Goal: Transaction & Acquisition: Purchase product/service

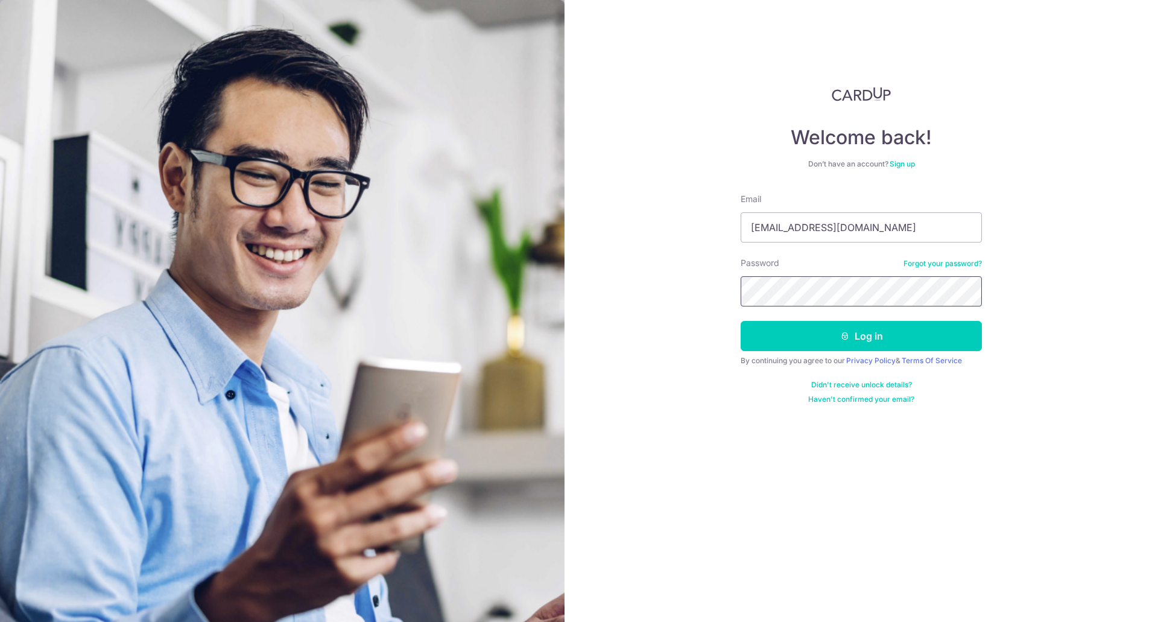
click at [741, 321] on button "Log in" at bounding box center [861, 336] width 241 height 30
click at [782, 330] on button "Log in" at bounding box center [861, 336] width 241 height 30
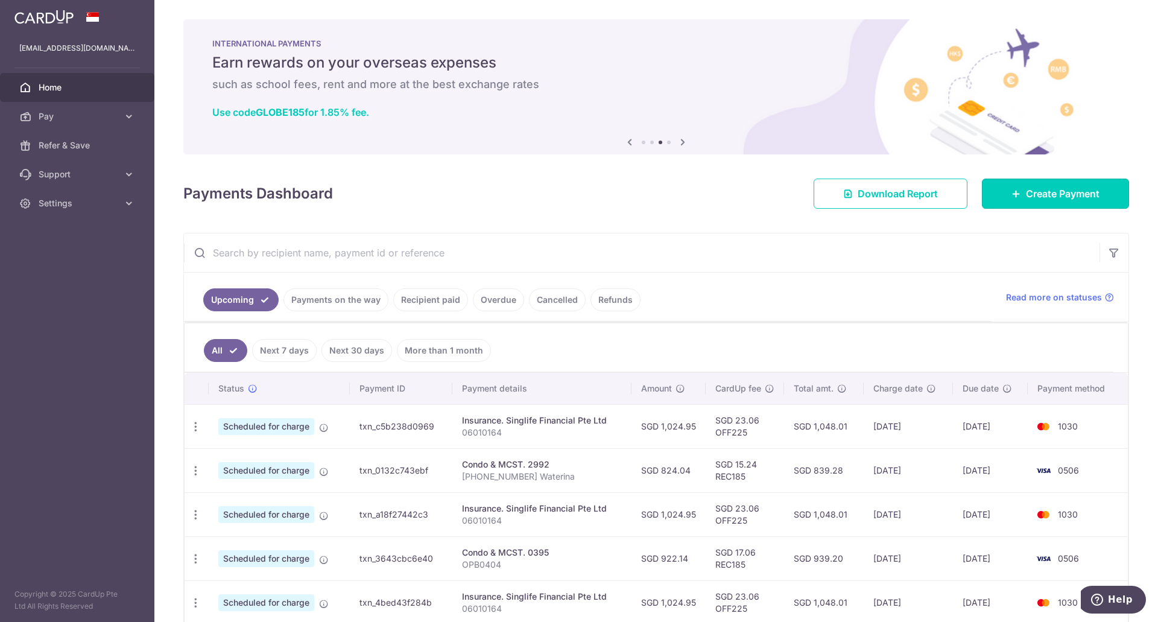
click at [1043, 196] on span "Create Payment" at bounding box center [1063, 193] width 74 height 14
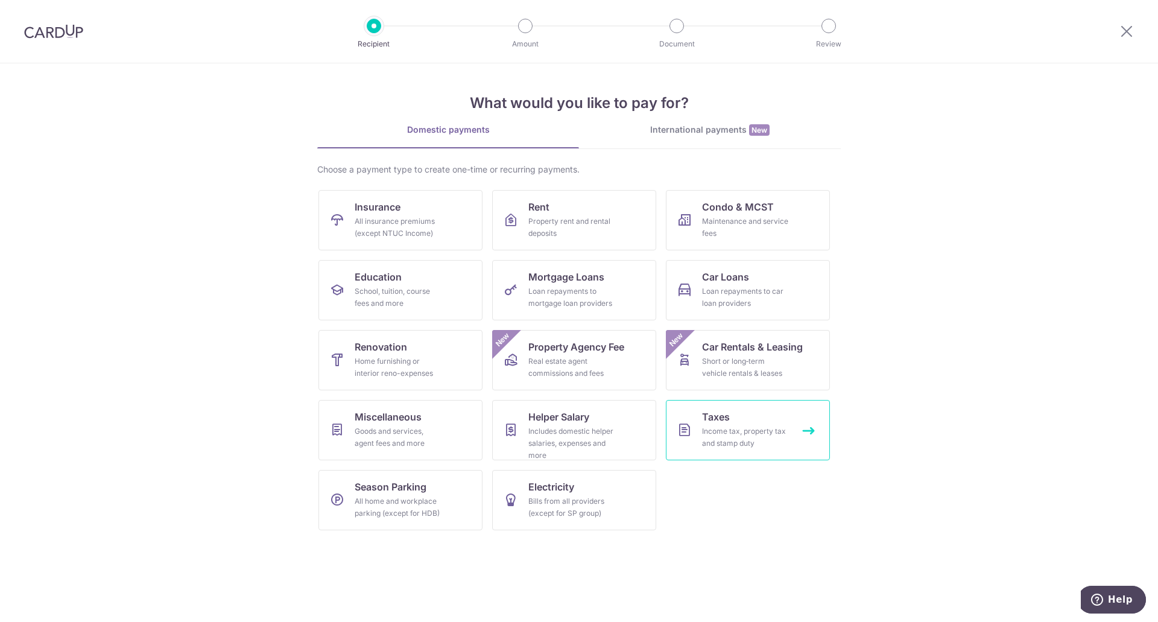
click at [720, 424] on link "Taxes Income tax, property tax and stamp duty" at bounding box center [748, 430] width 164 height 60
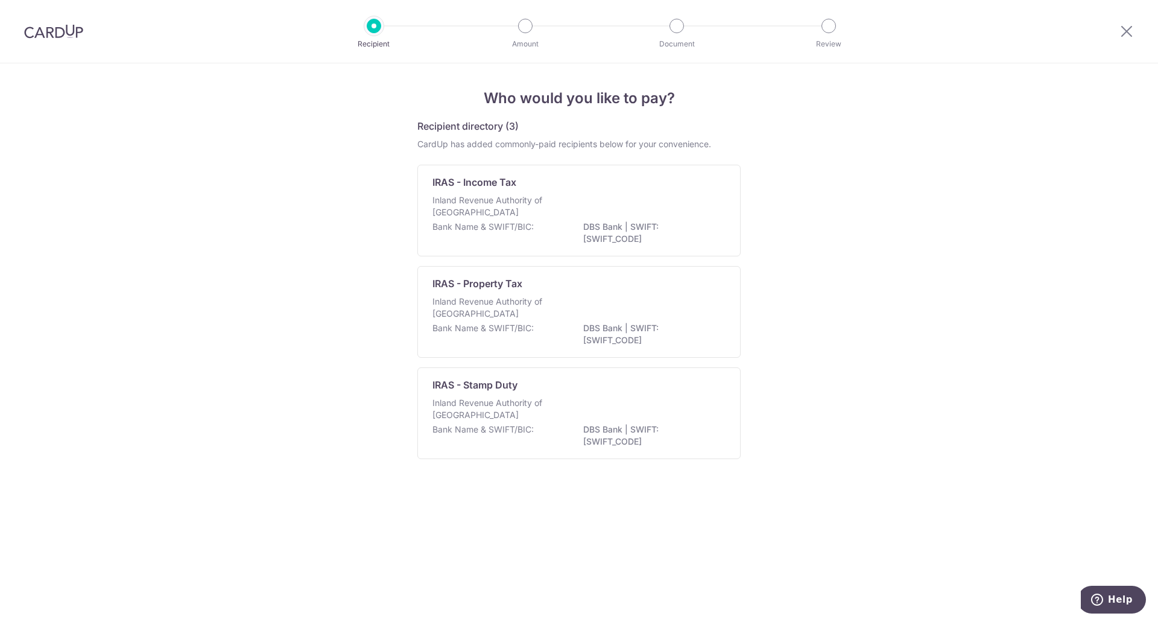
click at [499, 192] on div "IRAS - Income Tax Inland Revenue Authority of Singapore Bank Name & SWIFT/BIC: …" at bounding box center [578, 211] width 323 height 92
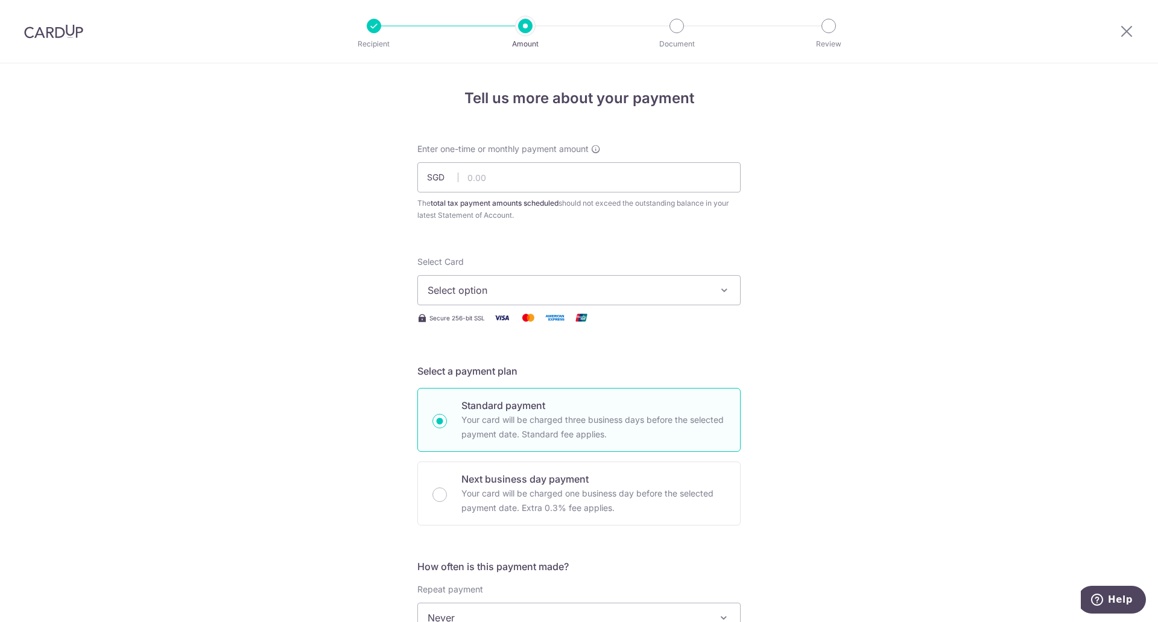
click at [537, 293] on span "Select option" at bounding box center [568, 290] width 281 height 14
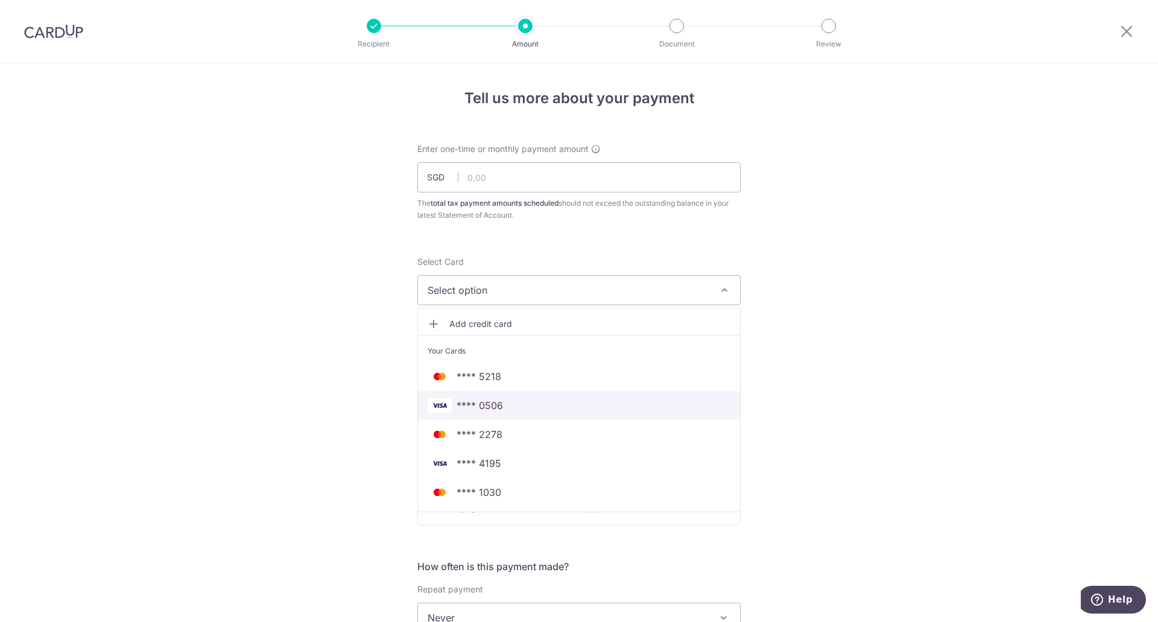
click at [523, 399] on span "**** 0506" at bounding box center [579, 405] width 303 height 14
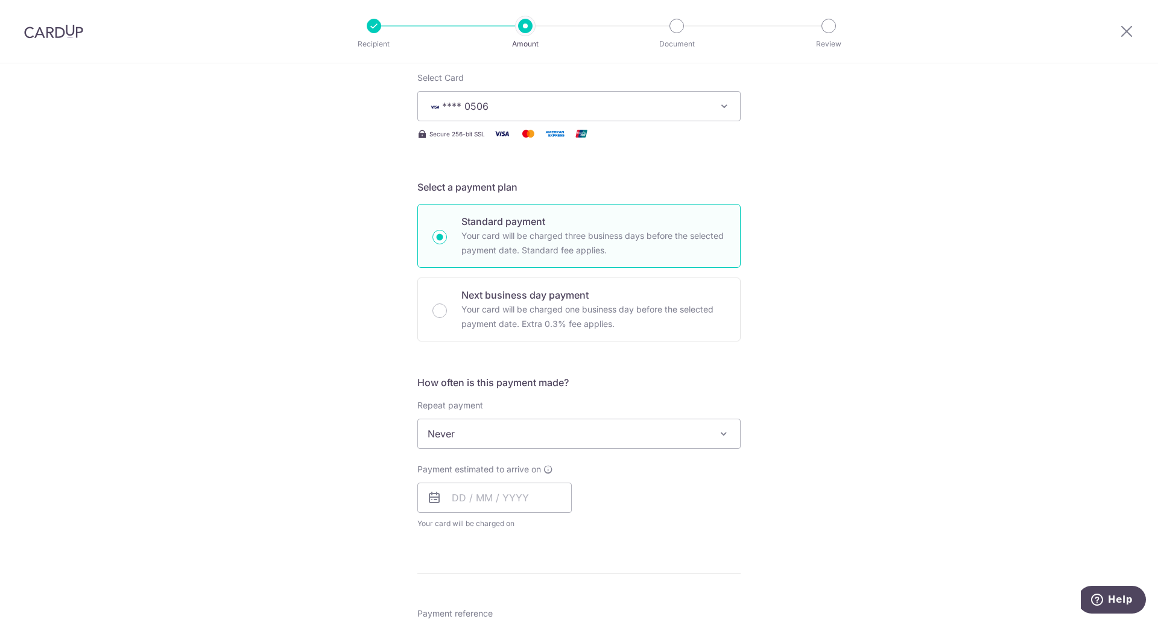
scroll to position [189, 0]
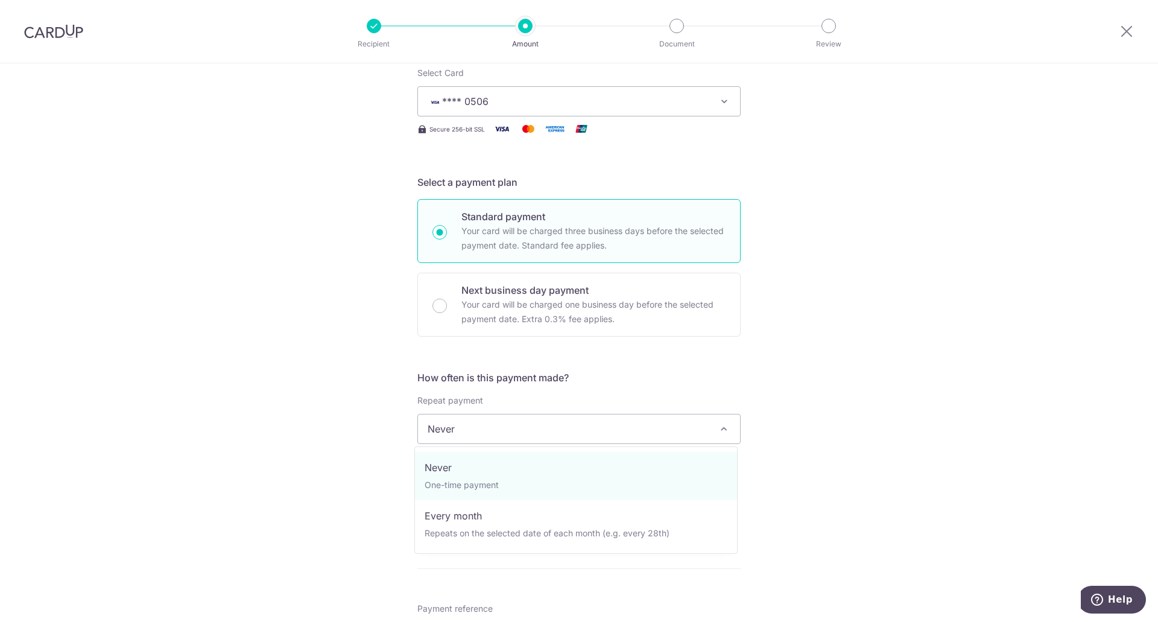
click at [525, 435] on span "Never" at bounding box center [579, 428] width 322 height 29
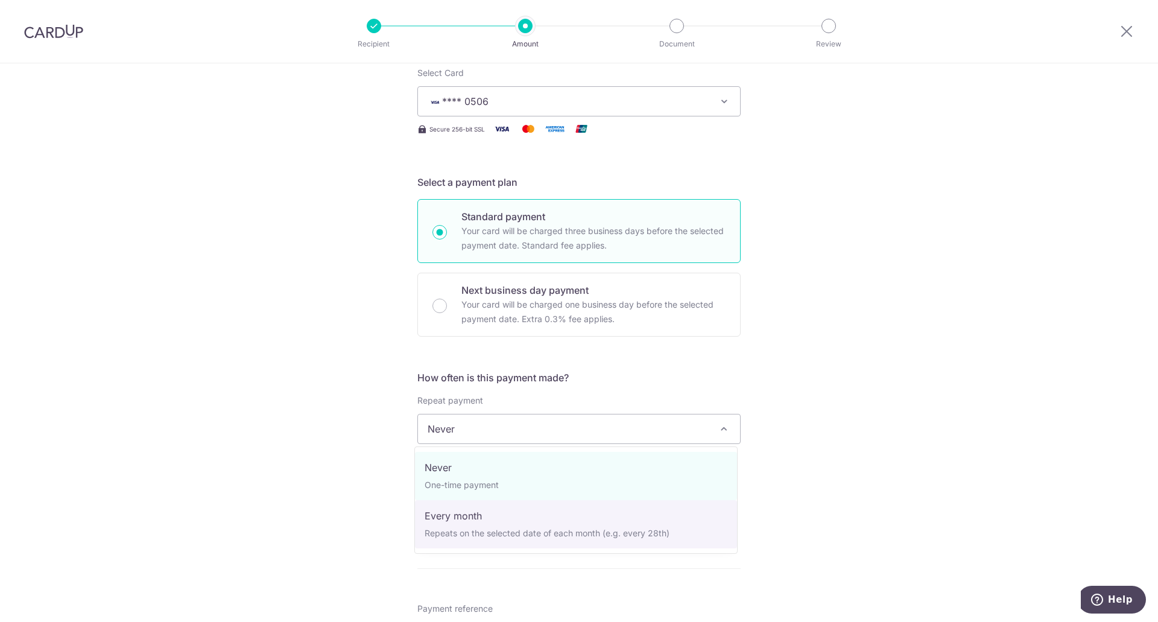
select select "3"
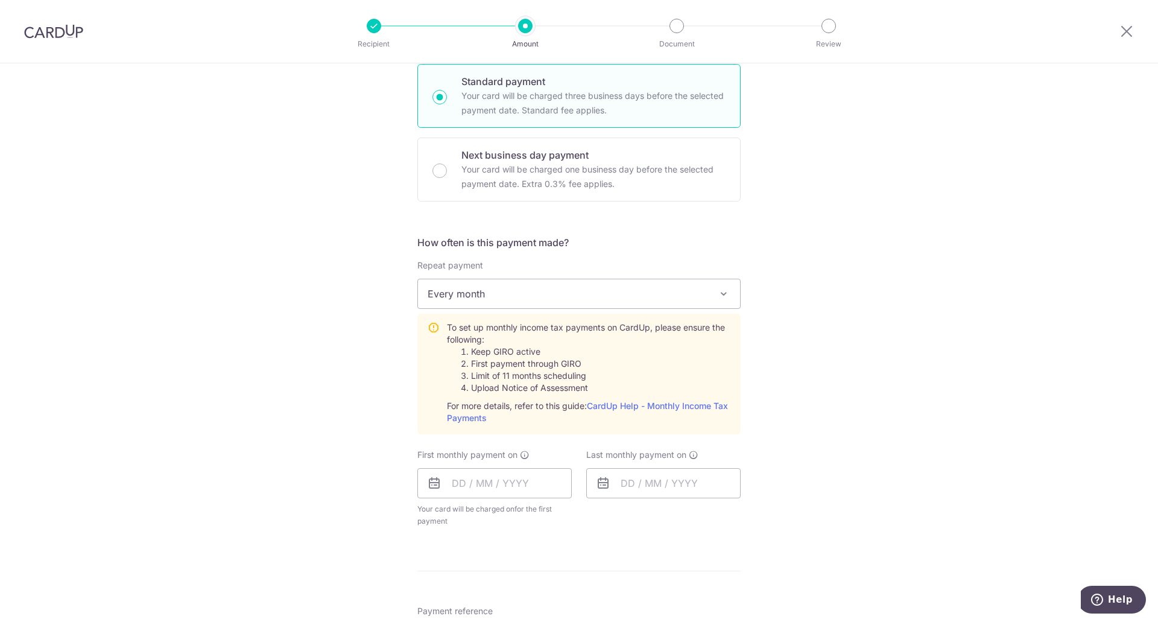
scroll to position [341, 0]
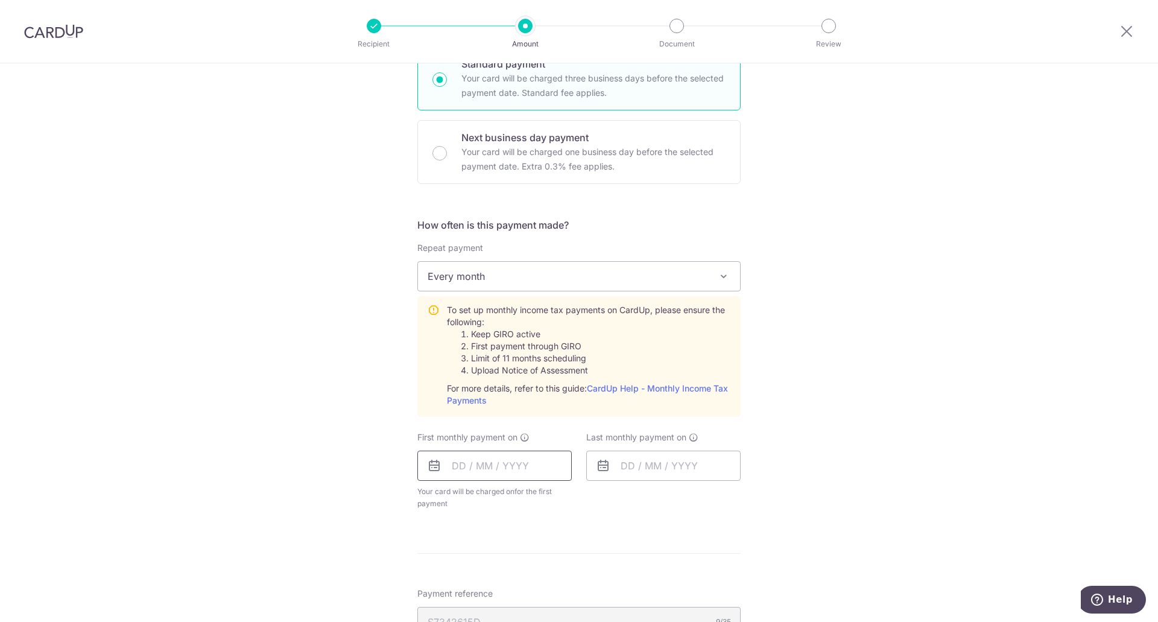
click at [517, 462] on input "text" at bounding box center [494, 466] width 154 height 30
click at [457, 577] on link "8" at bounding box center [466, 575] width 19 height 19
type input "08/09/2025"
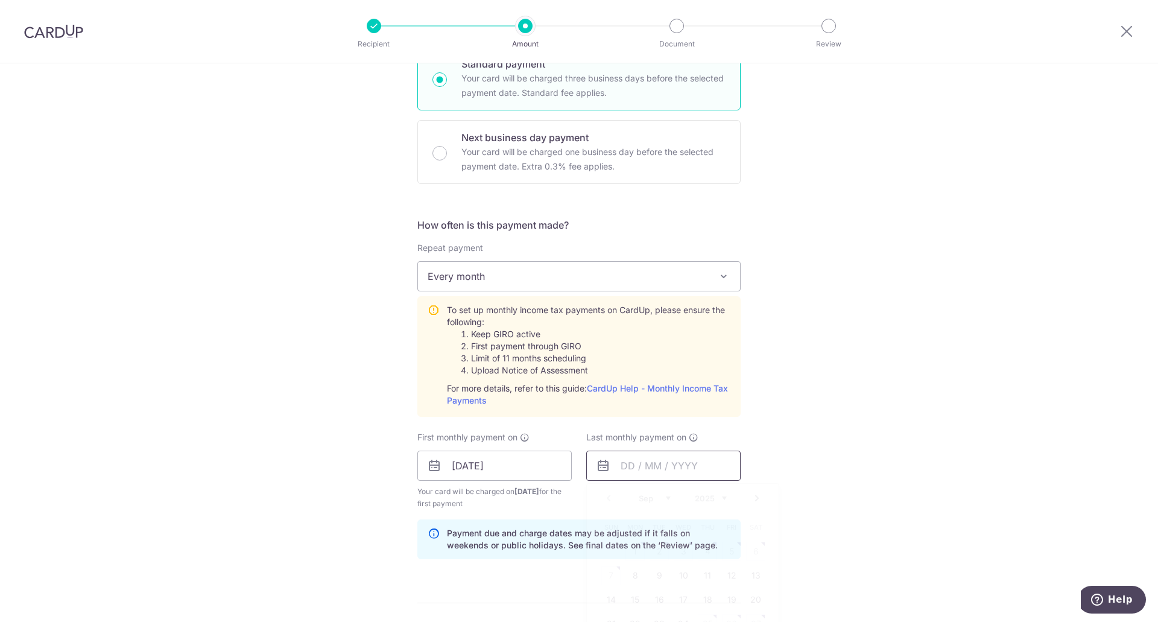
click at [636, 460] on input "text" at bounding box center [663, 466] width 154 height 30
click at [752, 497] on link "Next" at bounding box center [757, 498] width 14 height 14
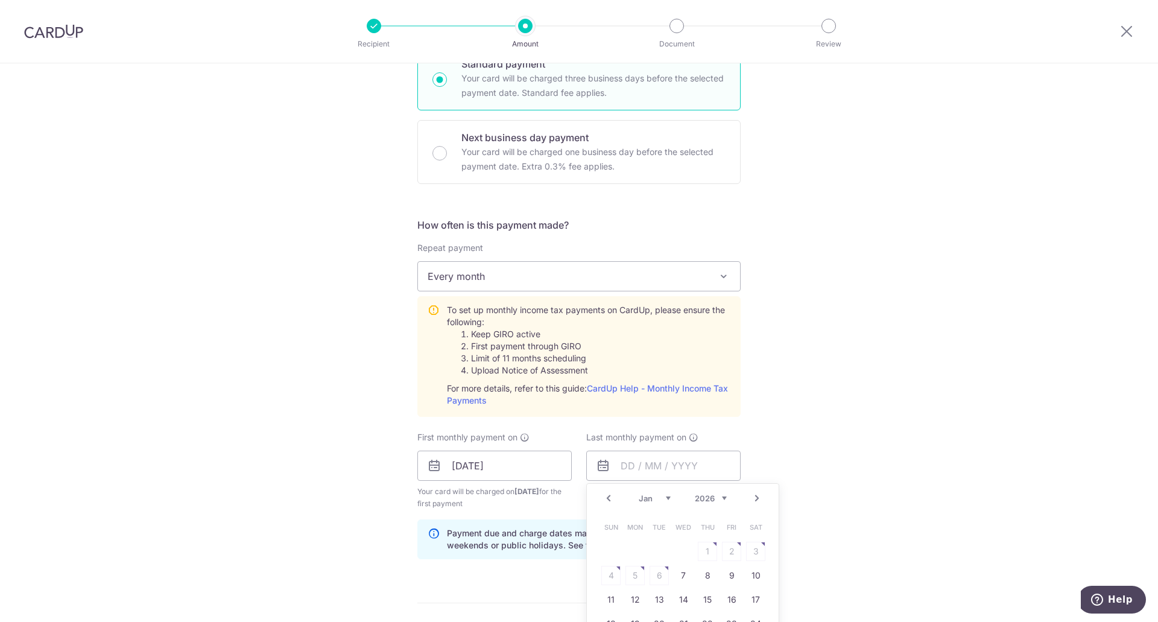
click at [601, 496] on link "Prev" at bounding box center [608, 498] width 14 height 14
click at [633, 571] on link "8" at bounding box center [634, 575] width 19 height 19
type input "08/12/2025"
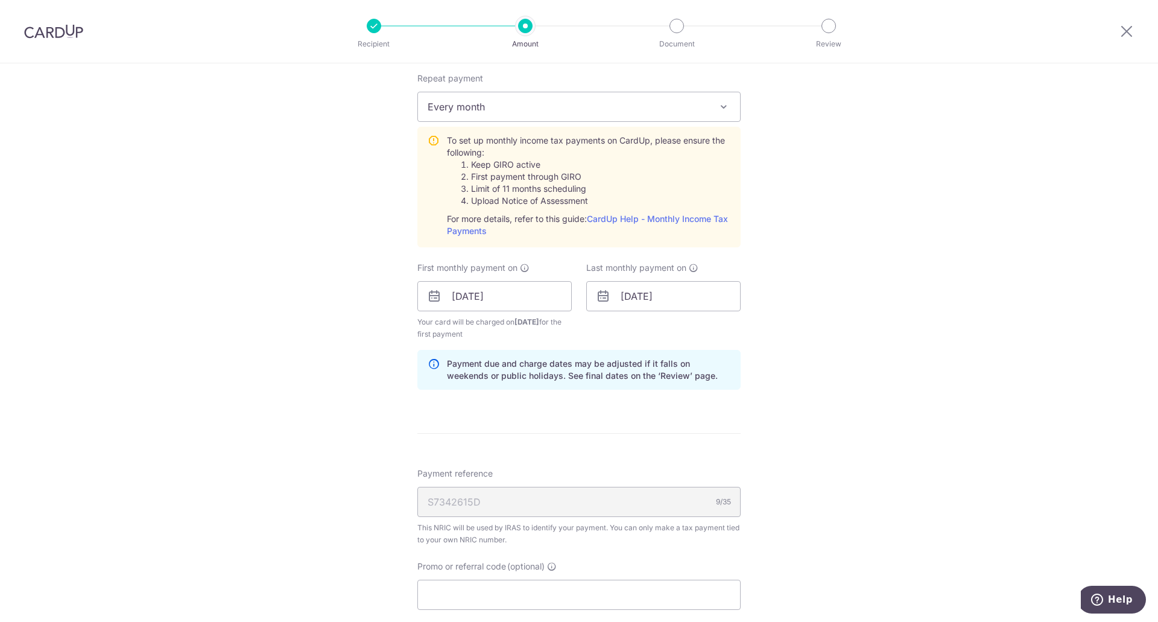
scroll to position [535, 0]
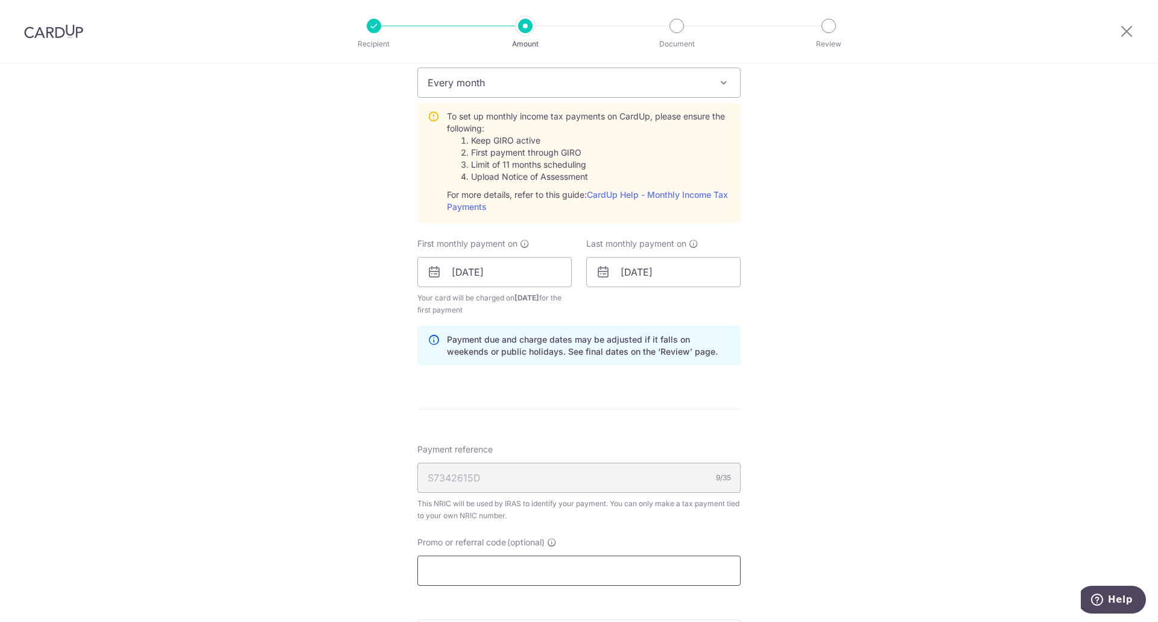
click at [561, 575] on input "Promo or referral code (optional)" at bounding box center [578, 571] width 323 height 30
paste input "VTAX25R"
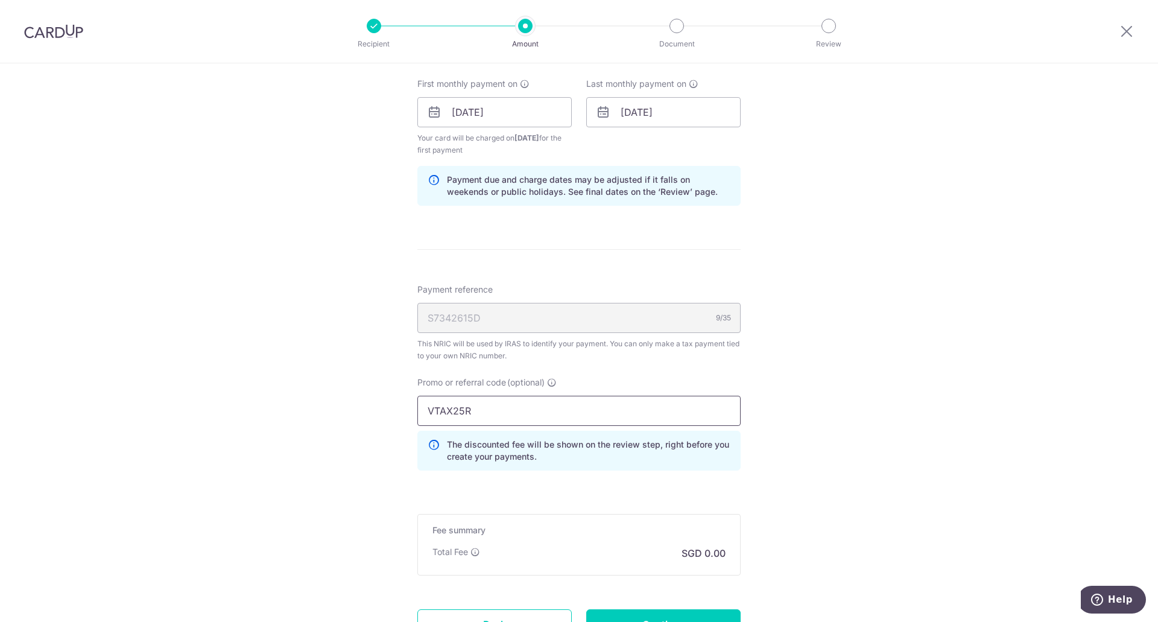
scroll to position [700, 0]
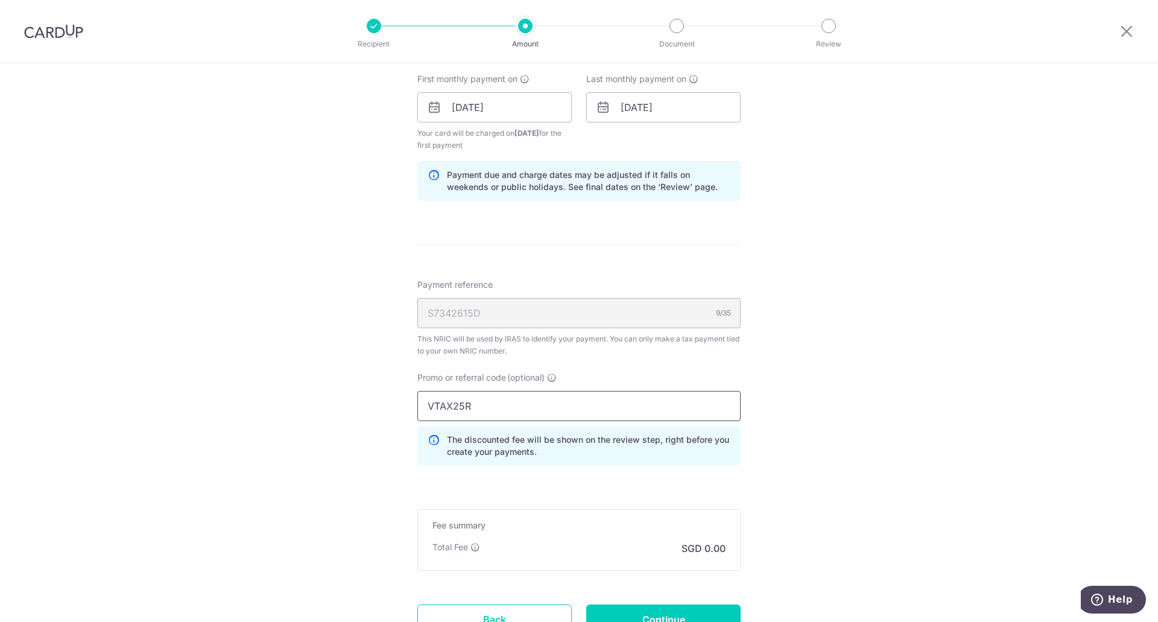
type input "VTAX25R"
click at [501, 534] on div "Fee summary Base fee Extend fee Next-day fee Total Fee SGD 0.00" at bounding box center [578, 540] width 323 height 62
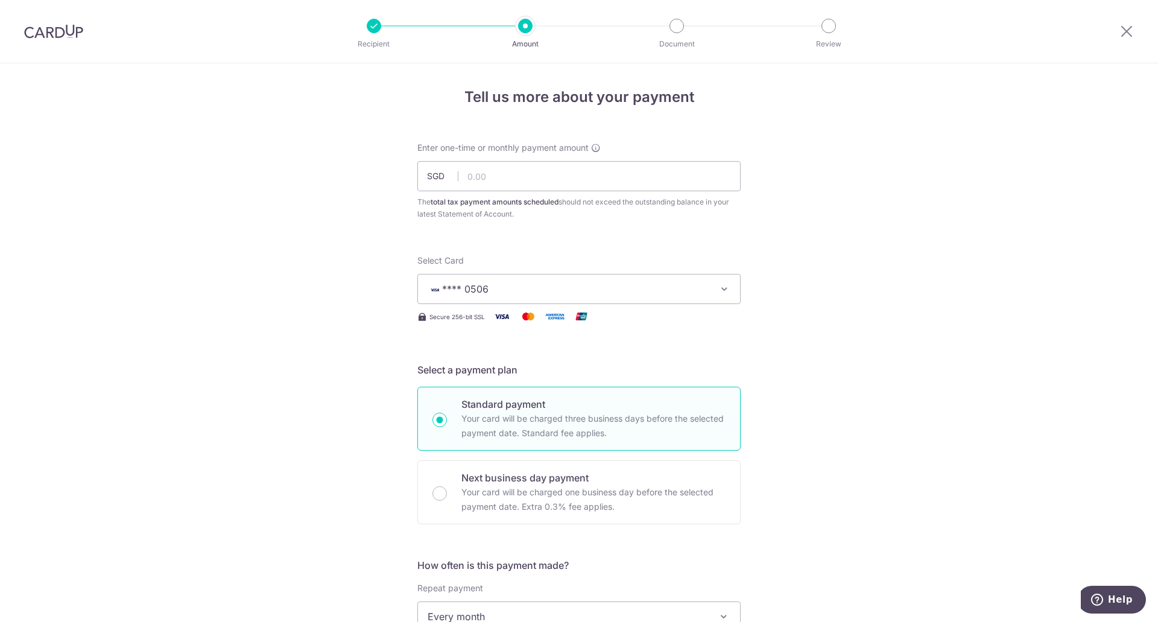
scroll to position [0, 0]
click at [648, 186] on input "text" at bounding box center [578, 177] width 323 height 30
click at [618, 179] on input "5,861.33" at bounding box center [578, 177] width 323 height 30
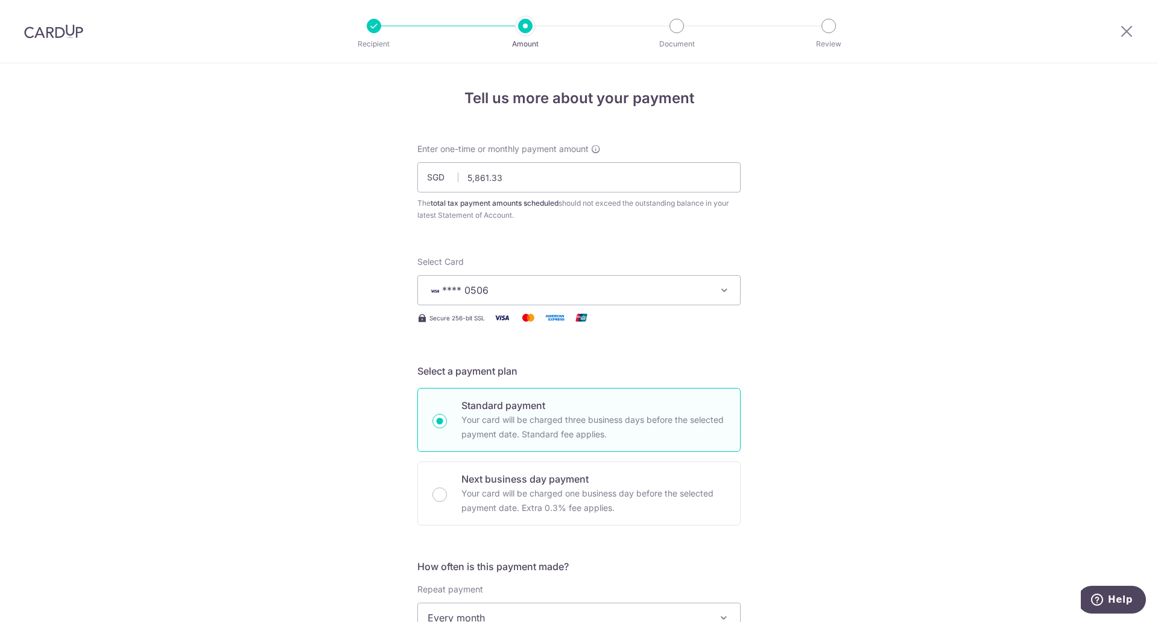
type input "5,861.33"
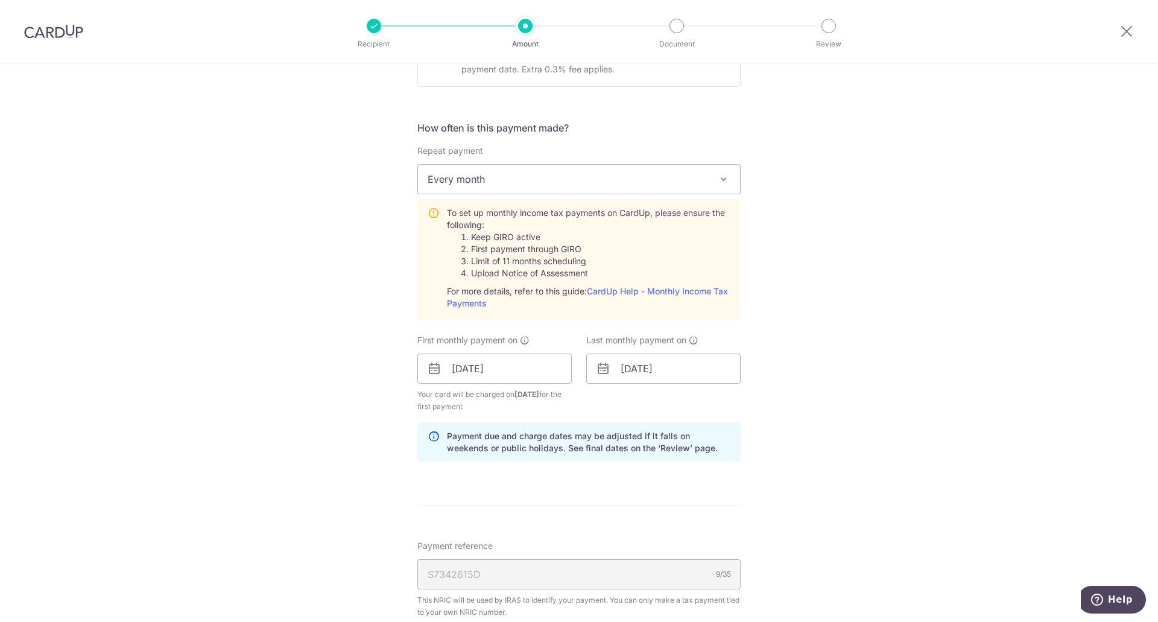
scroll to position [442, 0]
click at [507, 368] on input "08/09/2025" at bounding box center [494, 365] width 154 height 30
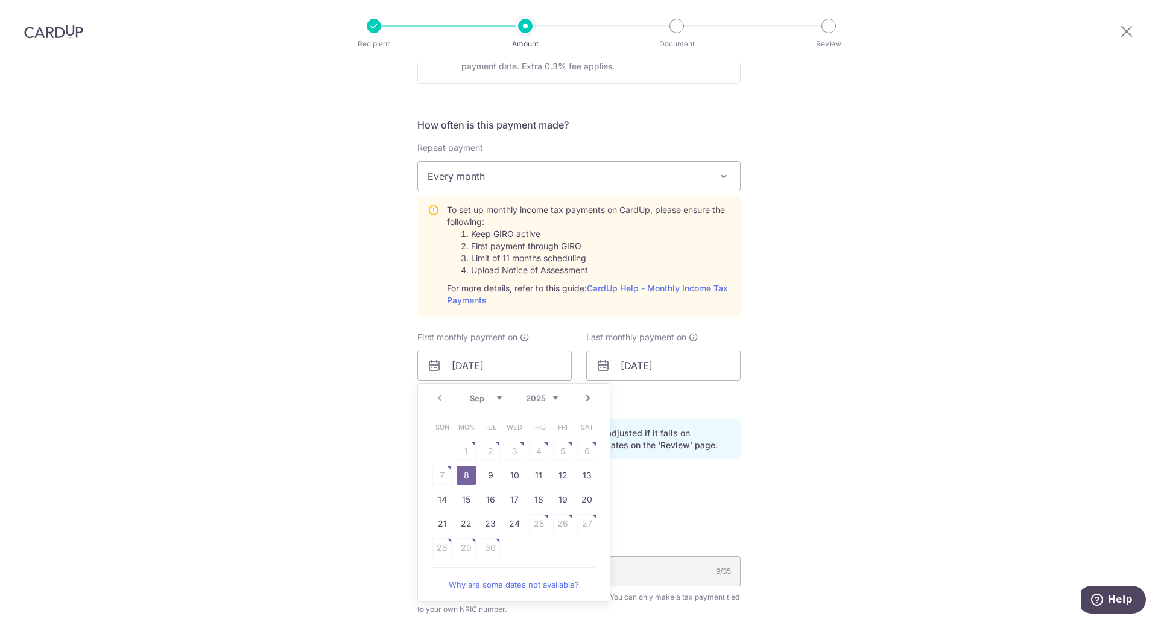
click at [495, 401] on select "Sep Oct Nov Dec" at bounding box center [486, 398] width 32 height 10
click at [463, 480] on table "Sun Mon Tue Wed Thu Fri Sat 1 2 3 4 5 6 7 8 9 10 11 12 13 14 15 16 17 18 19 20 …" at bounding box center [514, 487] width 169 height 145
click at [440, 405] on link "Prev" at bounding box center [439, 398] width 14 height 14
click at [523, 526] on td "24" at bounding box center [514, 523] width 24 height 24
type input "[DATE]"
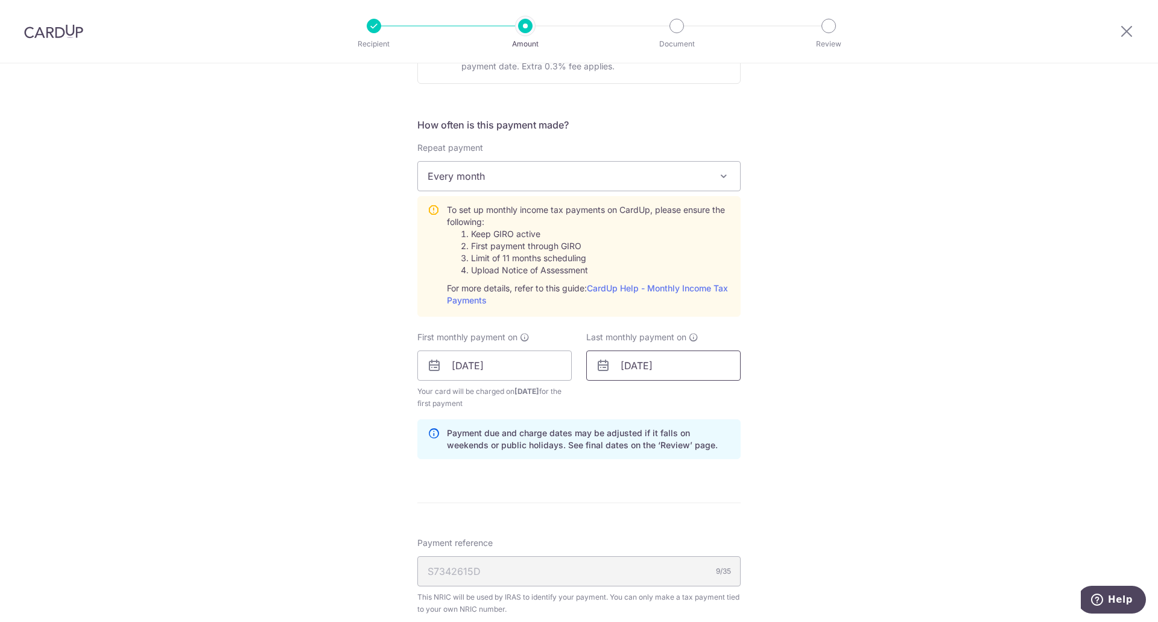
click at [692, 369] on input "24/09/2025" at bounding box center [663, 365] width 154 height 30
click at [752, 399] on link "Next" at bounding box center [757, 398] width 14 height 14
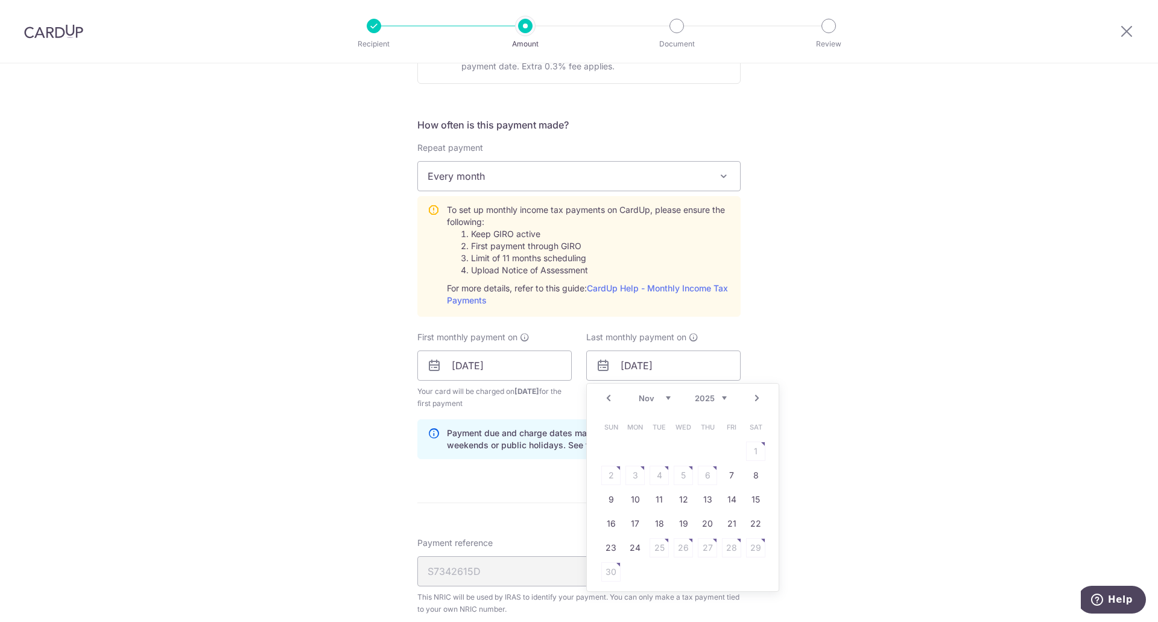
click at [753, 401] on link "Next" at bounding box center [757, 398] width 14 height 14
click at [680, 524] on link "24" at bounding box center [683, 523] width 19 height 19
type input "24/12/2025"
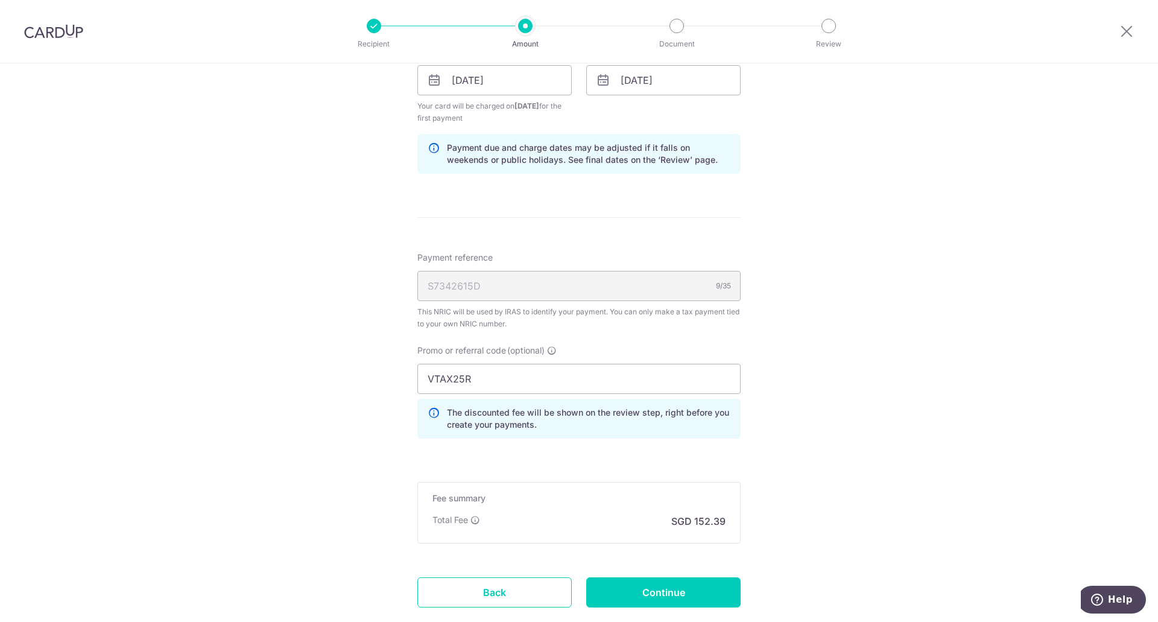
scroll to position [760, 0]
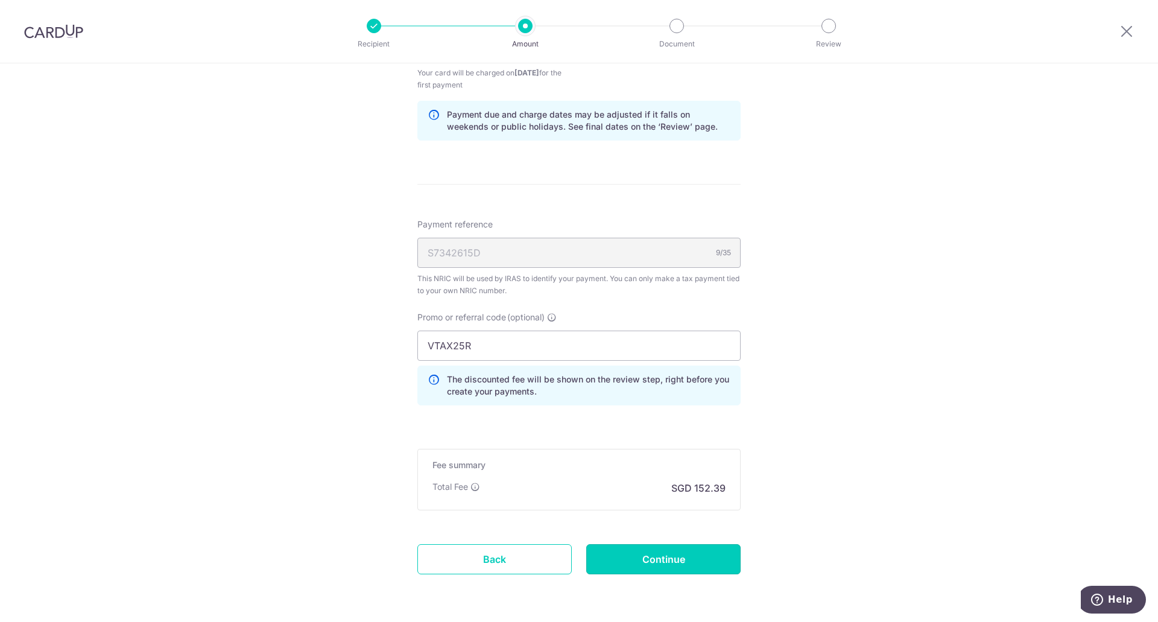
click at [678, 554] on input "Continue" at bounding box center [663, 559] width 154 height 30
type input "Create Schedule"
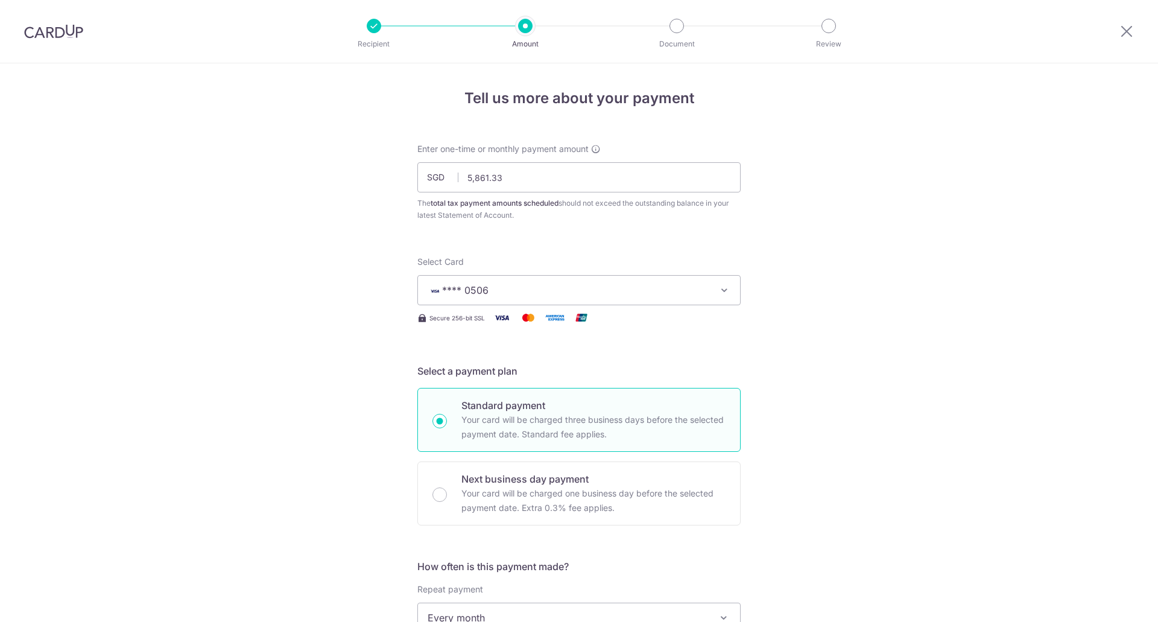
scroll to position [633, 0]
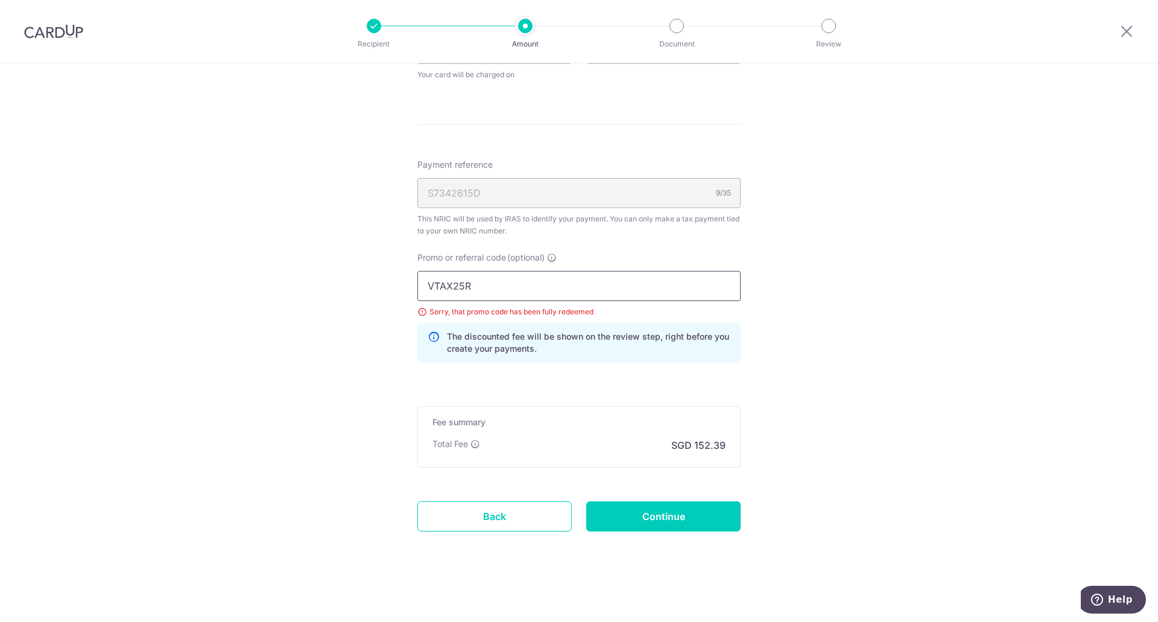
click at [492, 277] on input "VTAX25R" at bounding box center [578, 286] width 323 height 30
paste input "VTAX25ONE"
type input "VTAX25ONE"
click at [659, 517] on input "Continue" at bounding box center [663, 516] width 154 height 30
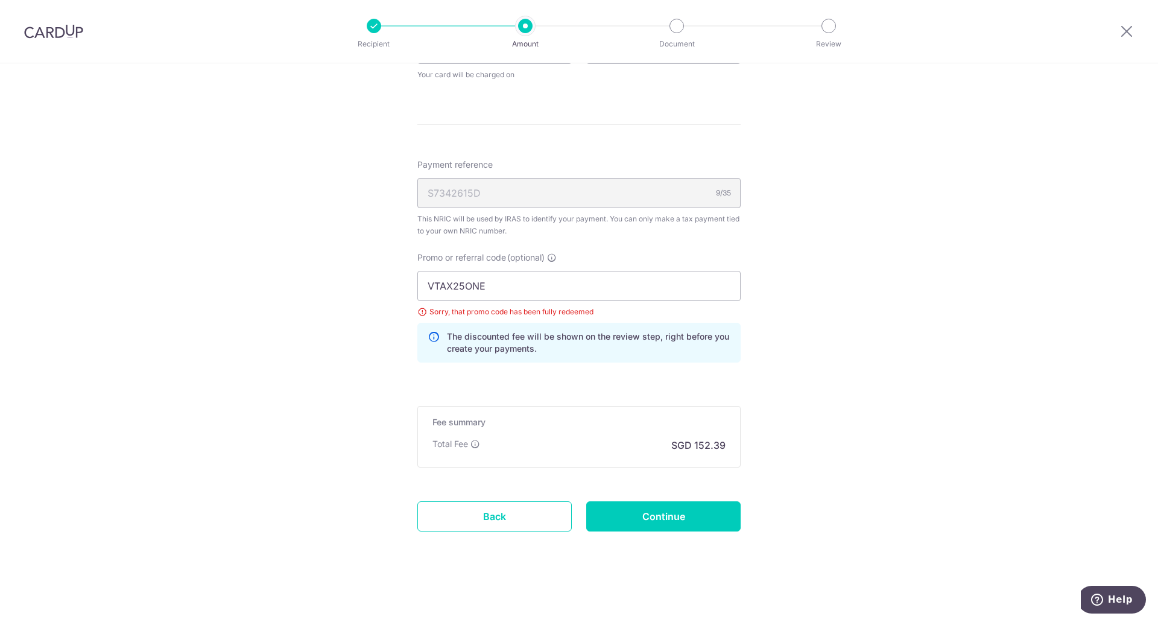
type input "Update Schedule"
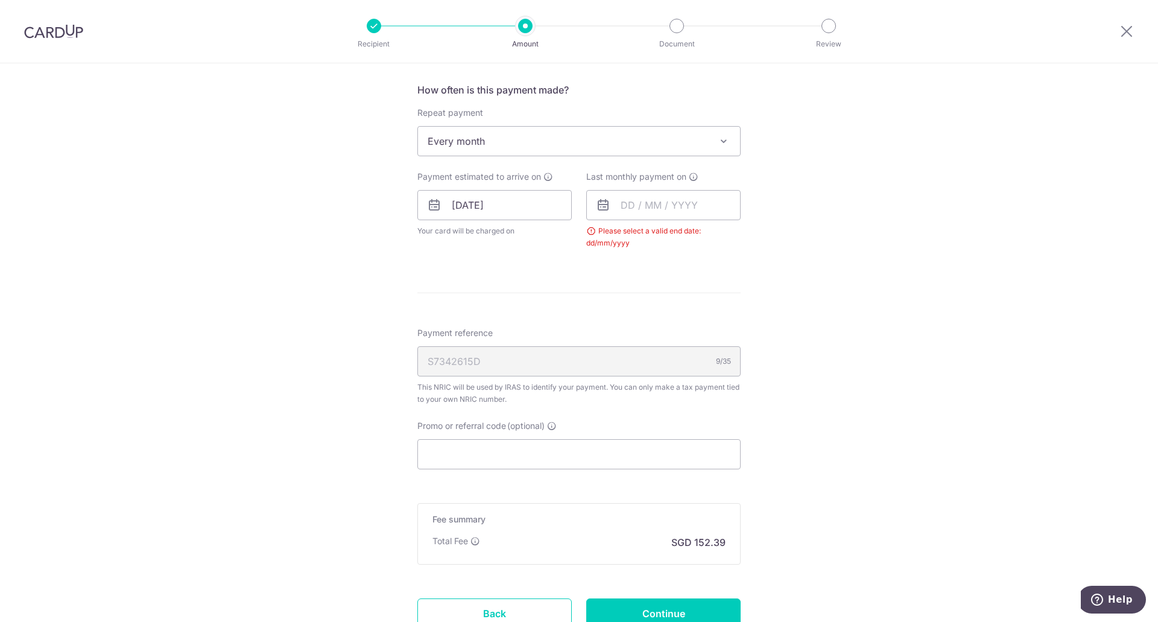
scroll to position [471, 0]
click at [568, 137] on span "Every month" at bounding box center [579, 146] width 322 height 29
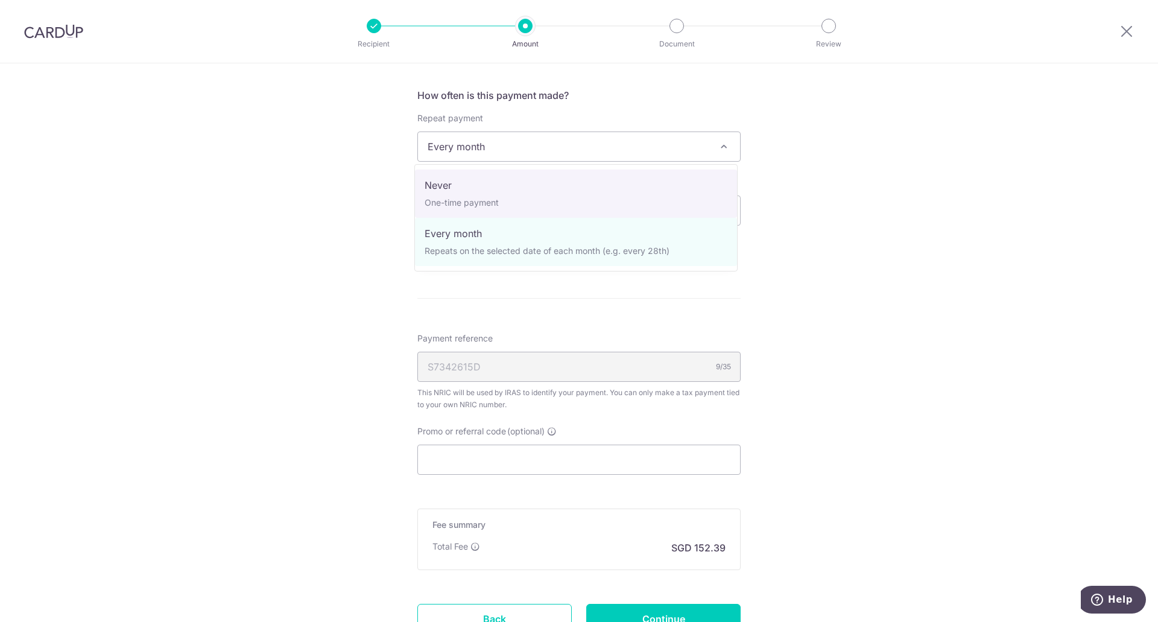
select select "1"
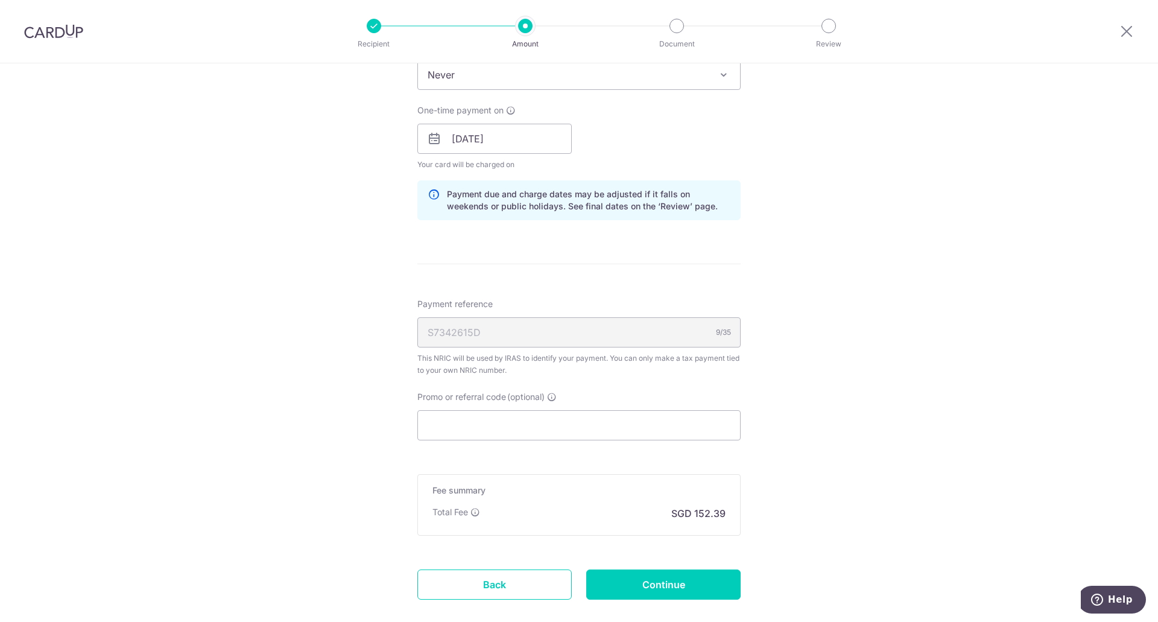
scroll to position [548, 0]
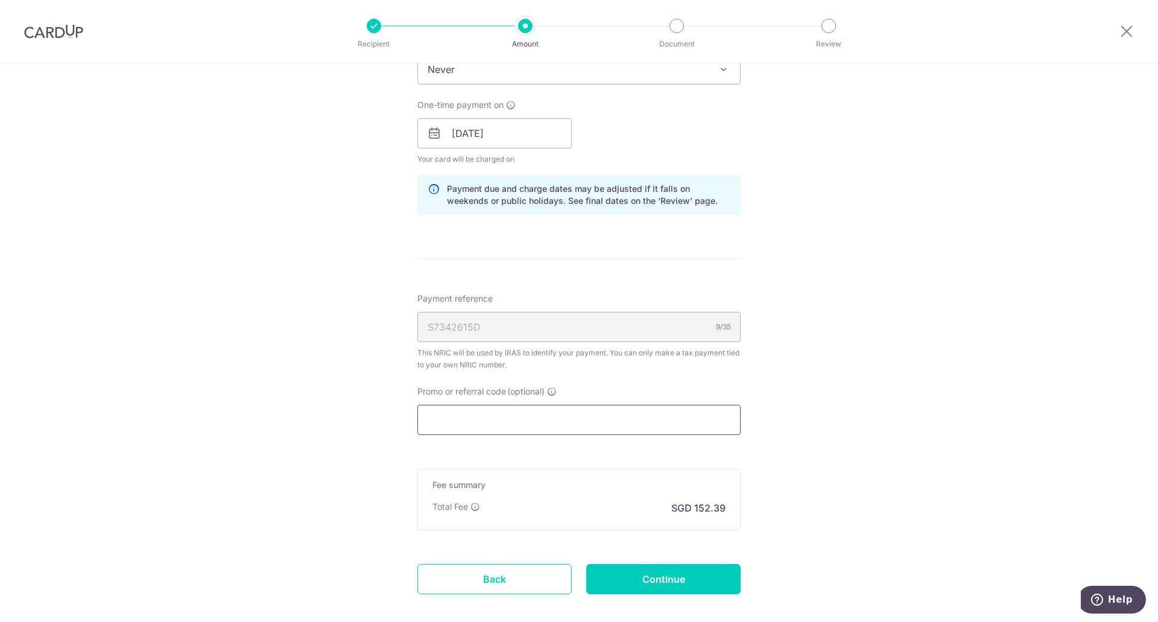
click at [569, 425] on input "Promo or referral code (optional)" at bounding box center [578, 420] width 323 height 30
paste input "VTAX25ONE"
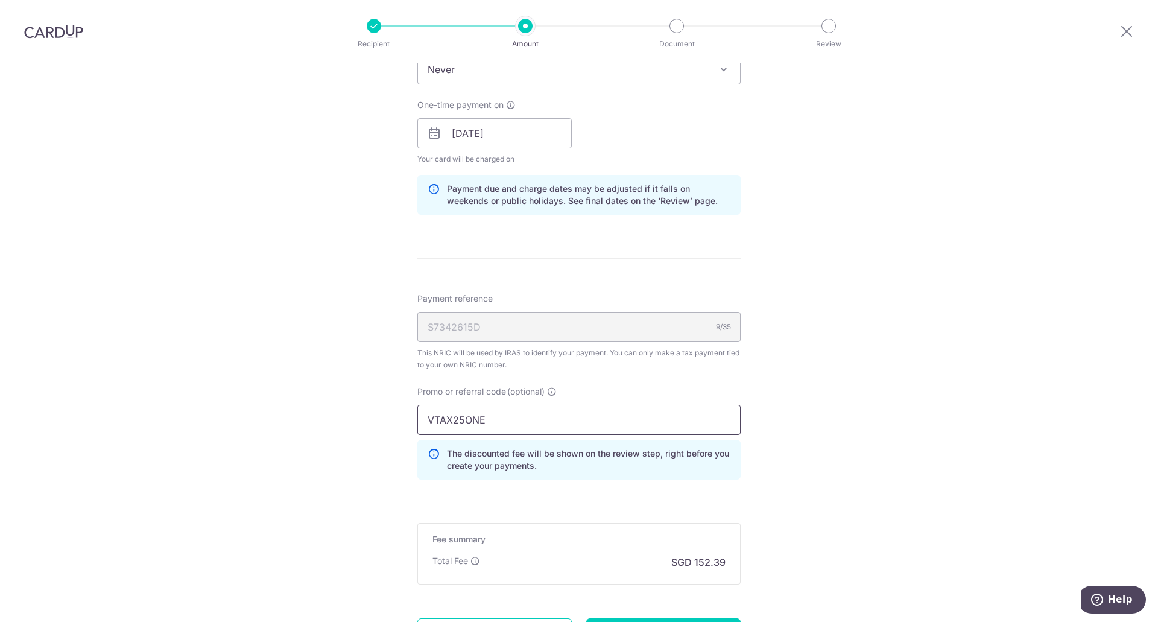
type input "VTAX25ONE"
click at [766, 446] on div "Tell us more about your payment Enter one-time or monthly payment amount SGD 5,…" at bounding box center [579, 127] width 1158 height 1224
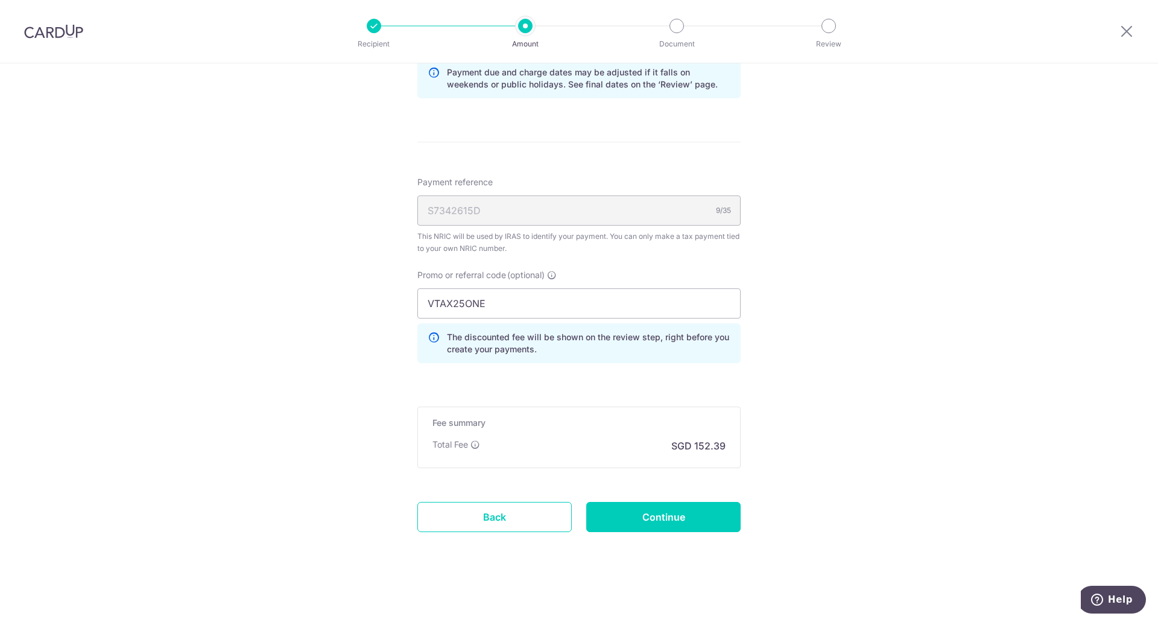
scroll to position [665, 0]
click at [706, 516] on input "Continue" at bounding box center [663, 516] width 154 height 30
type input "Update Schedule"
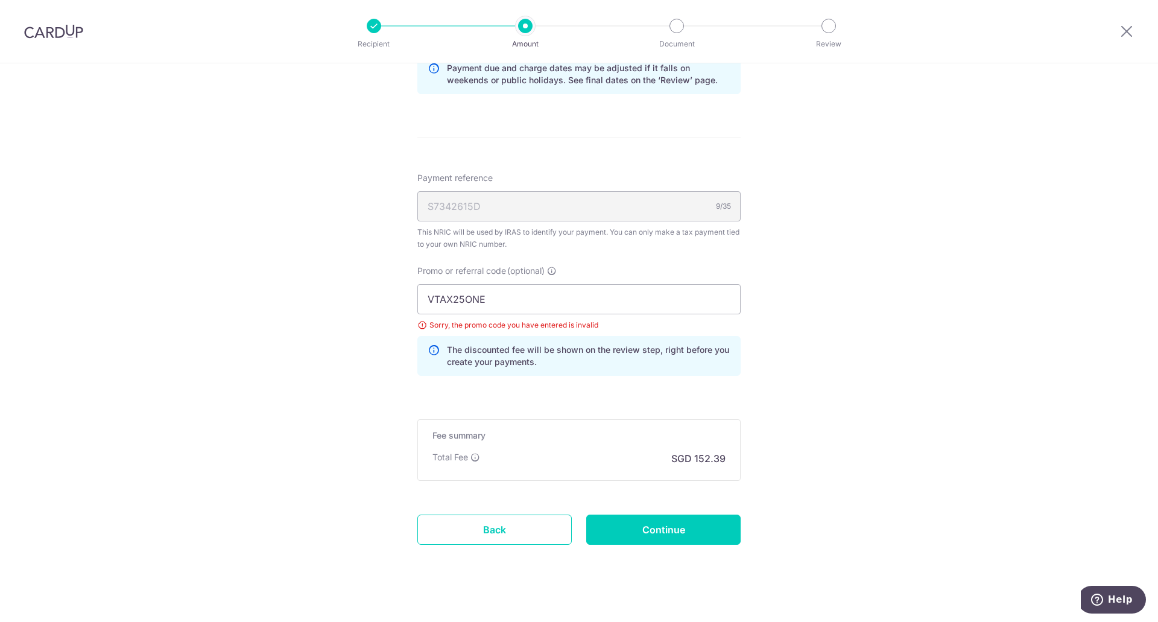
scroll to position [682, 0]
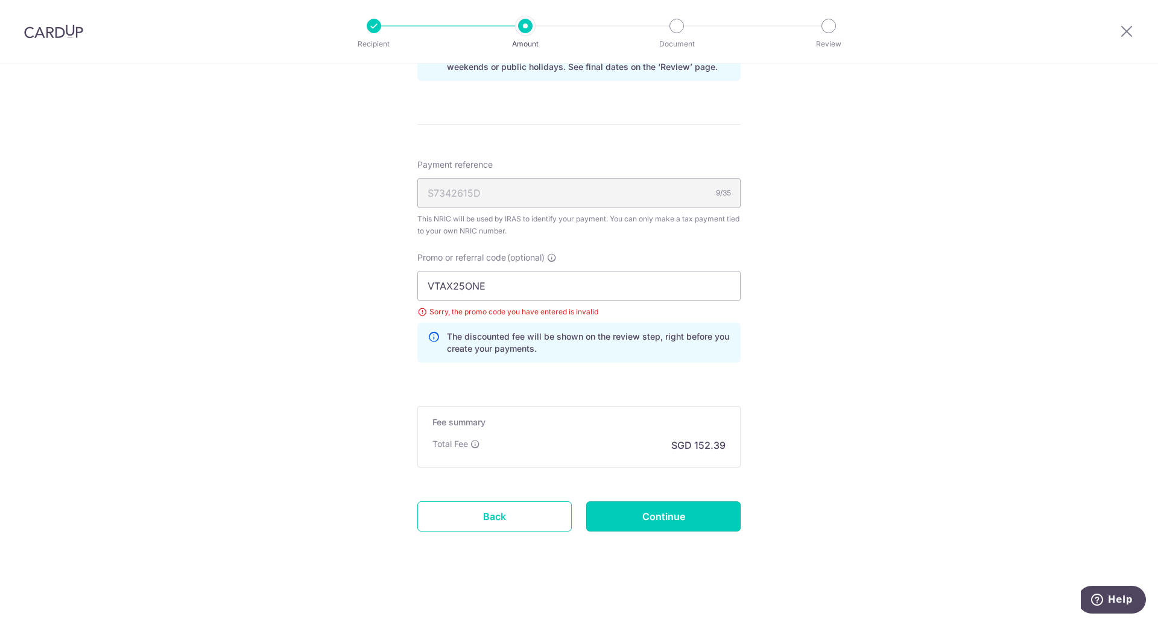
click at [685, 528] on input "Continue" at bounding box center [663, 516] width 154 height 30
type input "Update Schedule"
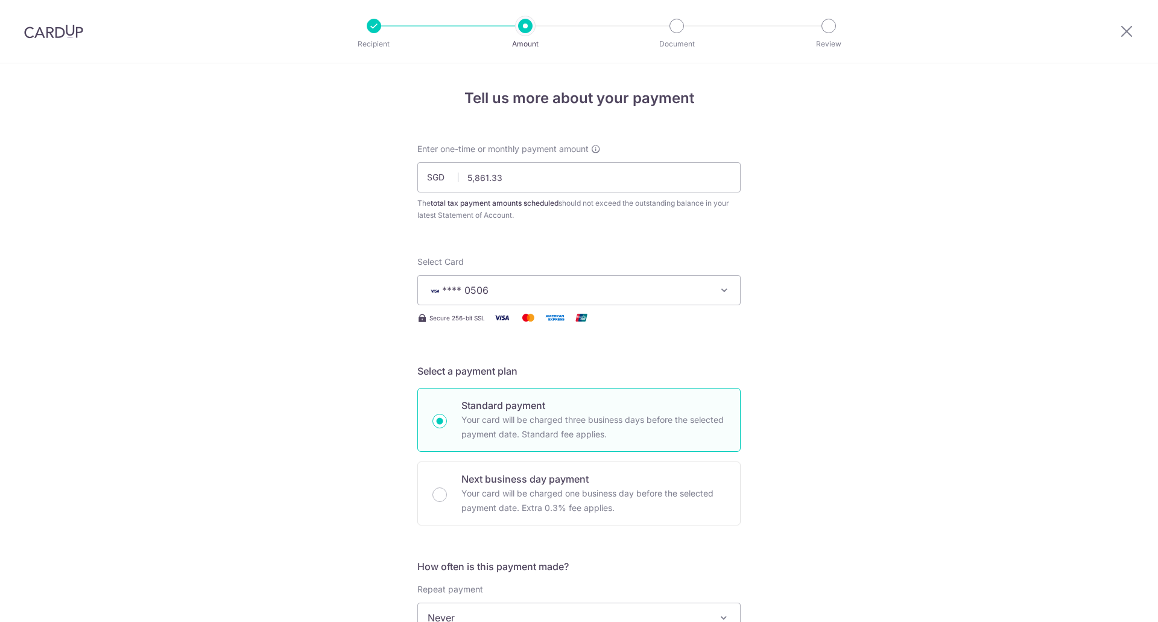
scroll to position [682, 0]
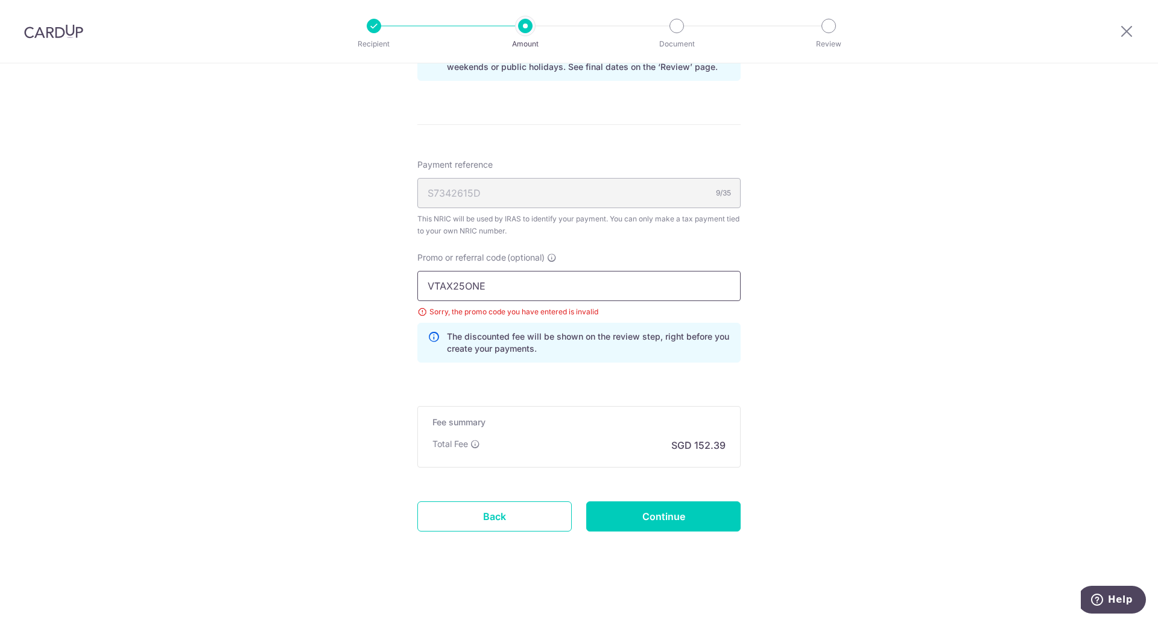
drag, startPoint x: 536, startPoint y: 274, endPoint x: 401, endPoint y: 274, distance: 134.5
click at [401, 275] on div "Tell us more about your payment Enter one-time or monthly payment amount SGD 5,…" at bounding box center [579, 1] width 1158 height 1241
paste input "REC185"
type input "REC185"
click at [656, 511] on input "Continue" at bounding box center [663, 516] width 154 height 30
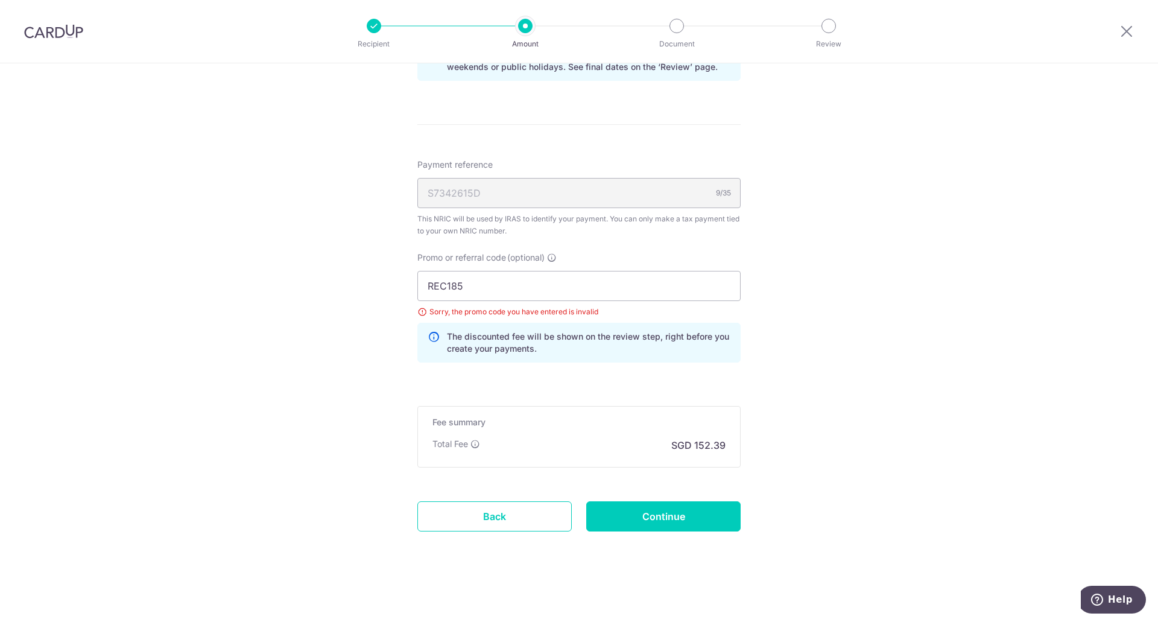
type input "Update Schedule"
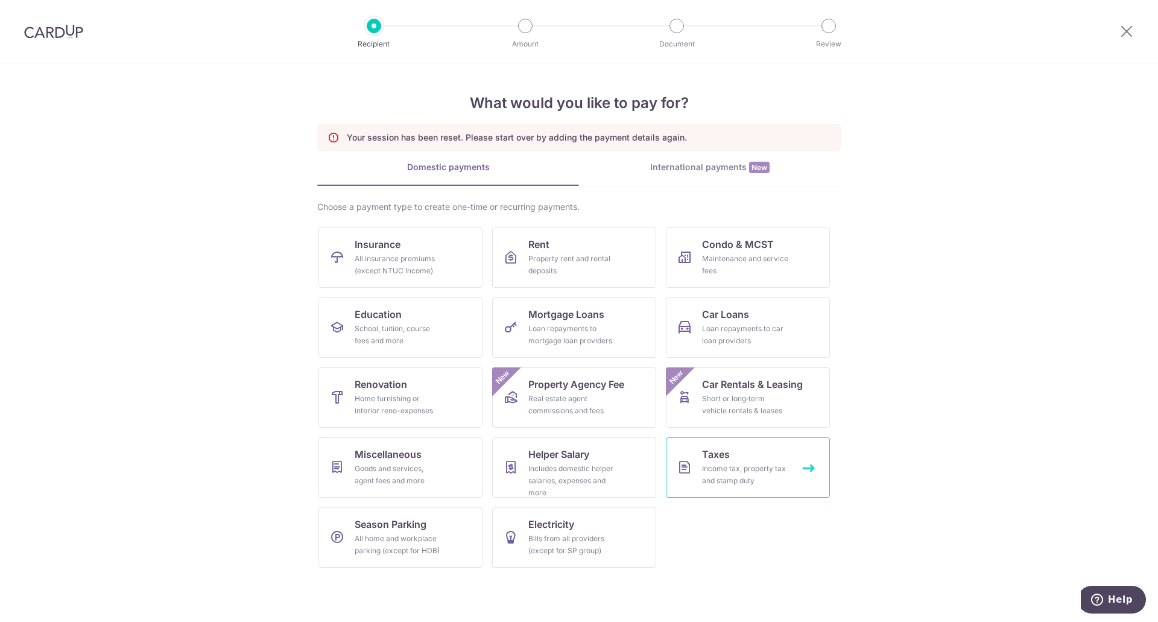
click at [738, 458] on link "Taxes Income tax, property tax and stamp duty" at bounding box center [748, 467] width 164 height 60
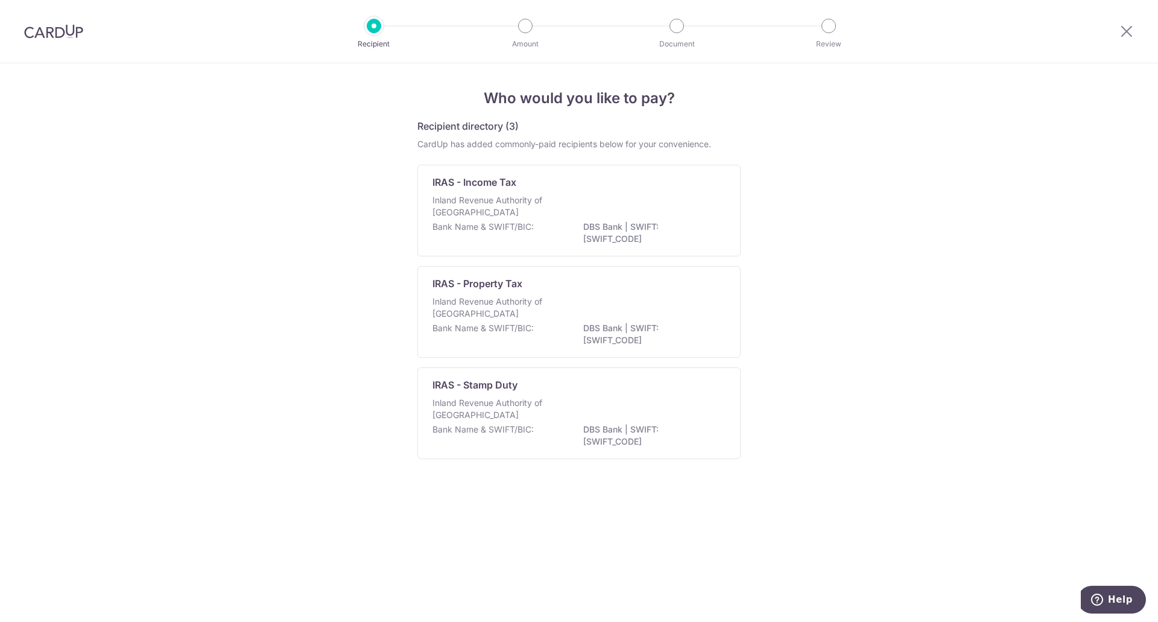
click at [495, 203] on p "Inland Revenue Authority of [GEOGRAPHIC_DATA]" at bounding box center [496, 206] width 128 height 24
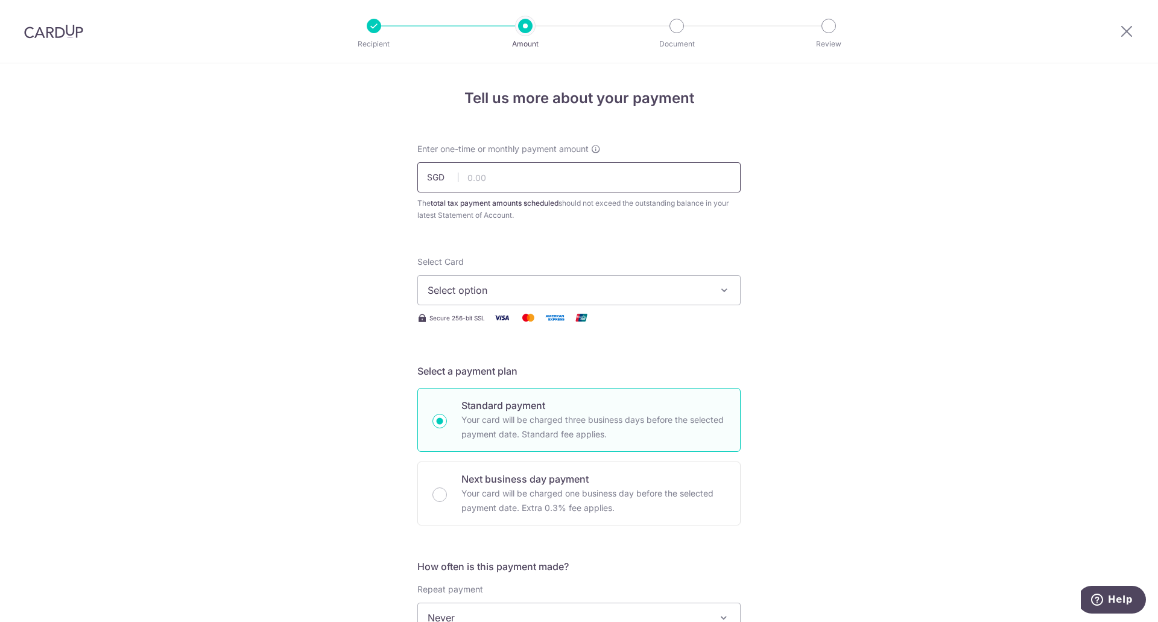
click at [521, 177] on input "text" at bounding box center [578, 177] width 323 height 30
type input "5,861.33"
click at [511, 296] on span "Select option" at bounding box center [568, 290] width 281 height 14
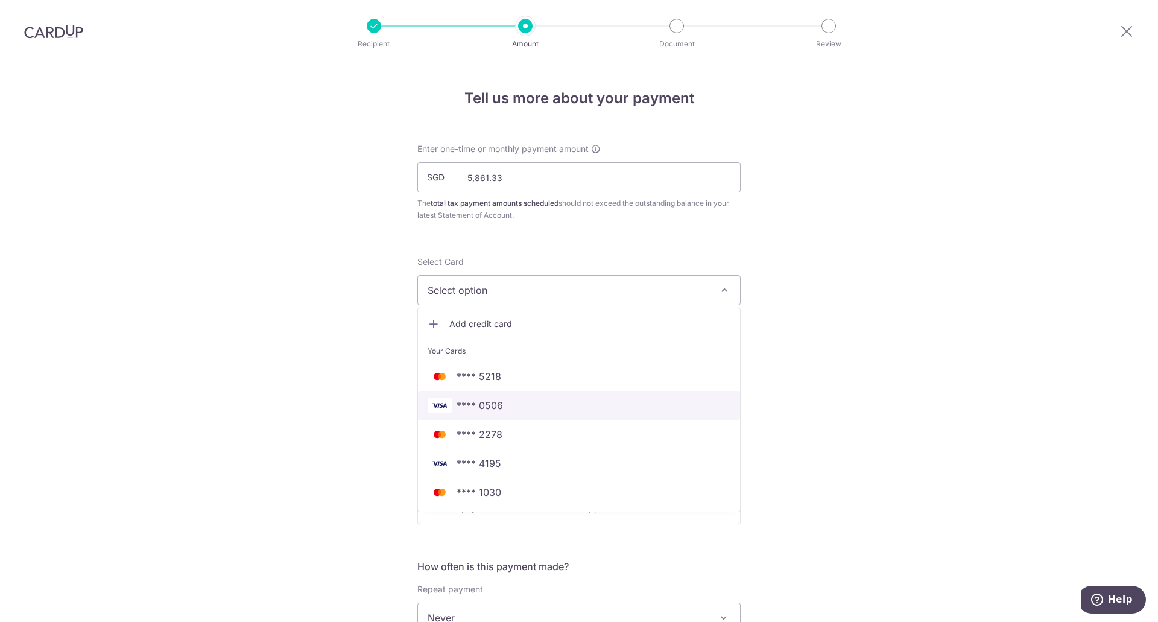
click at [503, 403] on span "**** 0506" at bounding box center [579, 405] width 303 height 14
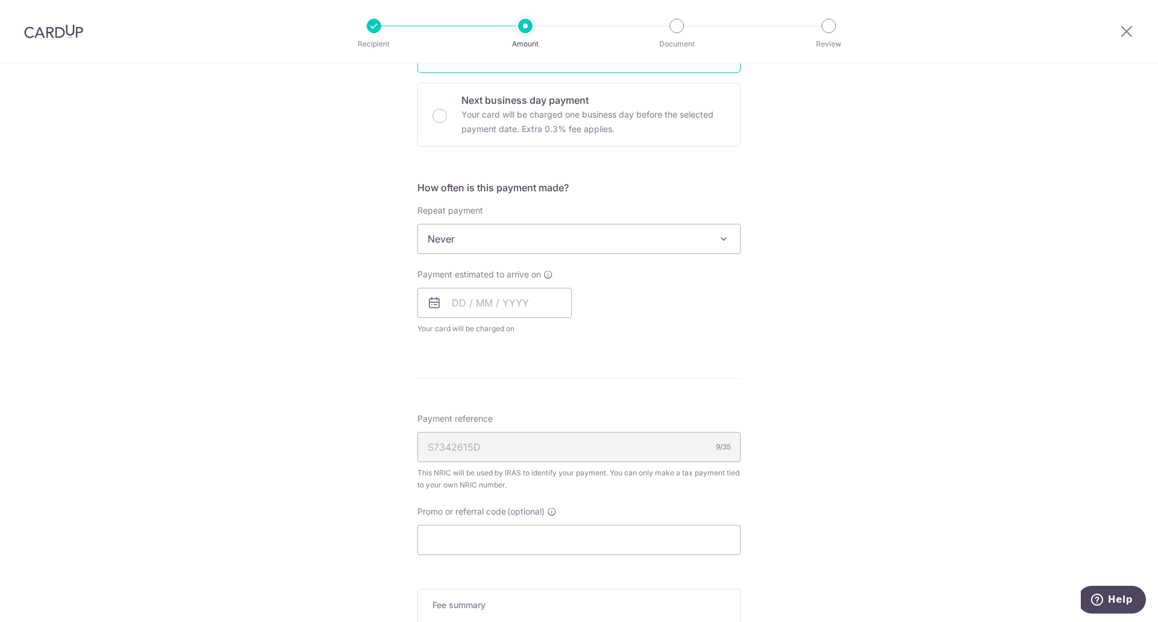
scroll to position [333, 0]
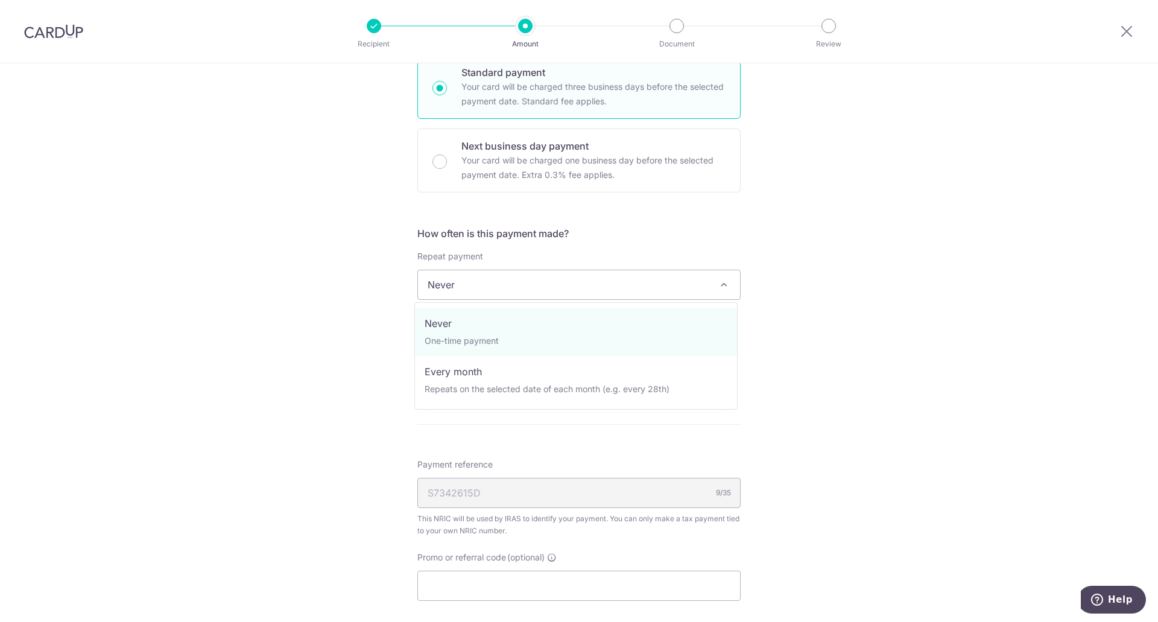
click at [522, 297] on span "Never" at bounding box center [579, 284] width 322 height 29
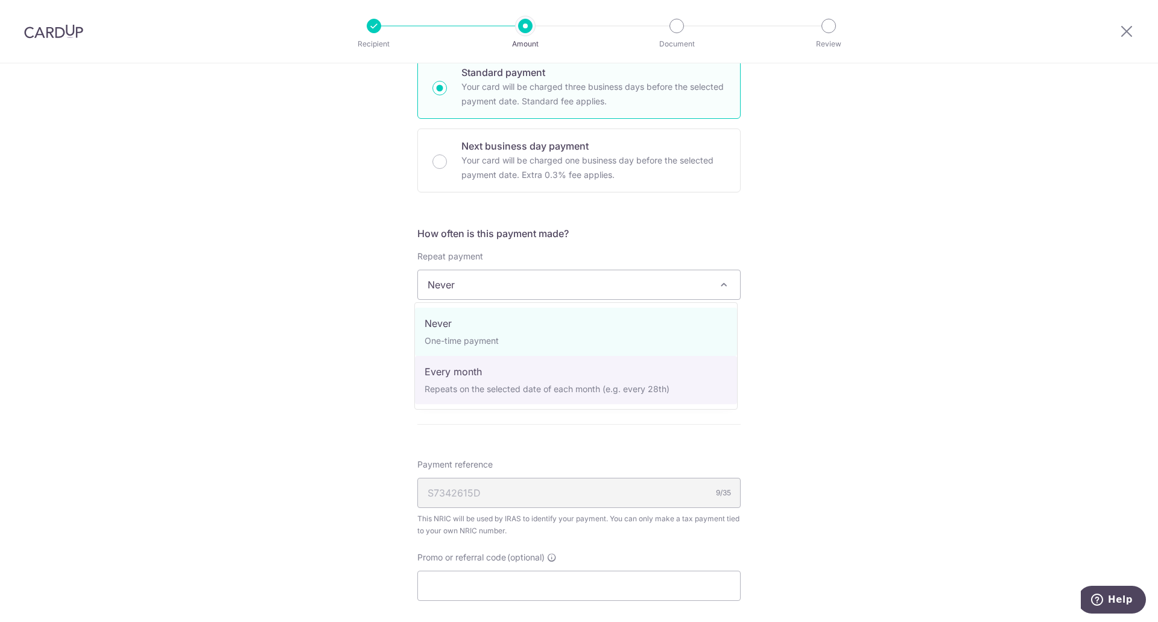
select select "3"
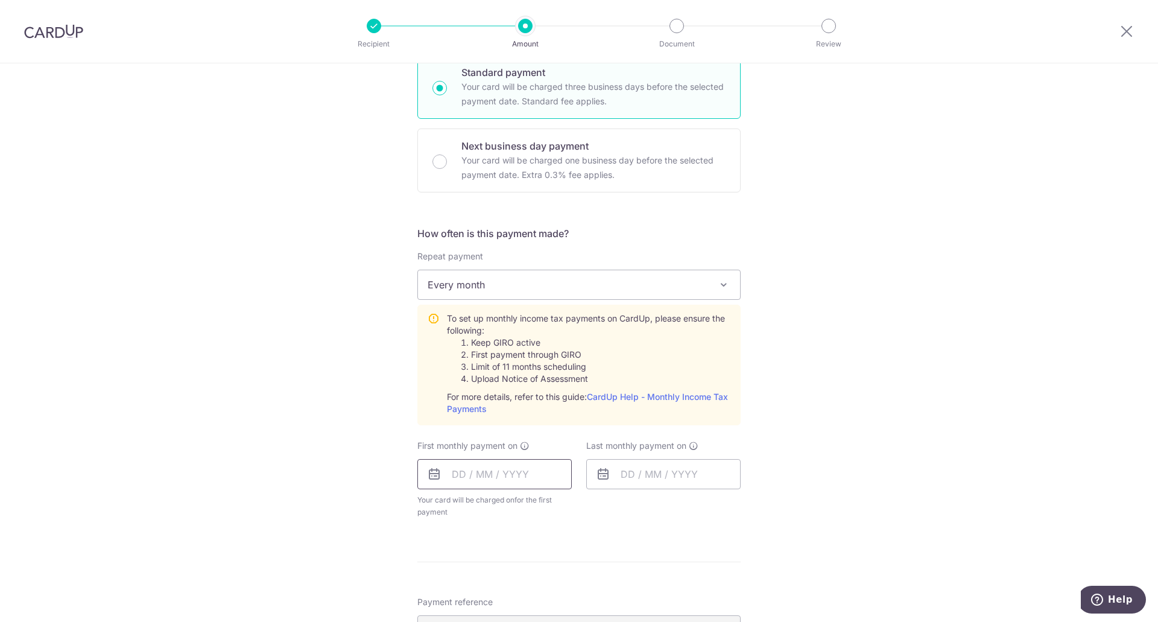
click at [528, 475] on input "text" at bounding box center [494, 474] width 154 height 30
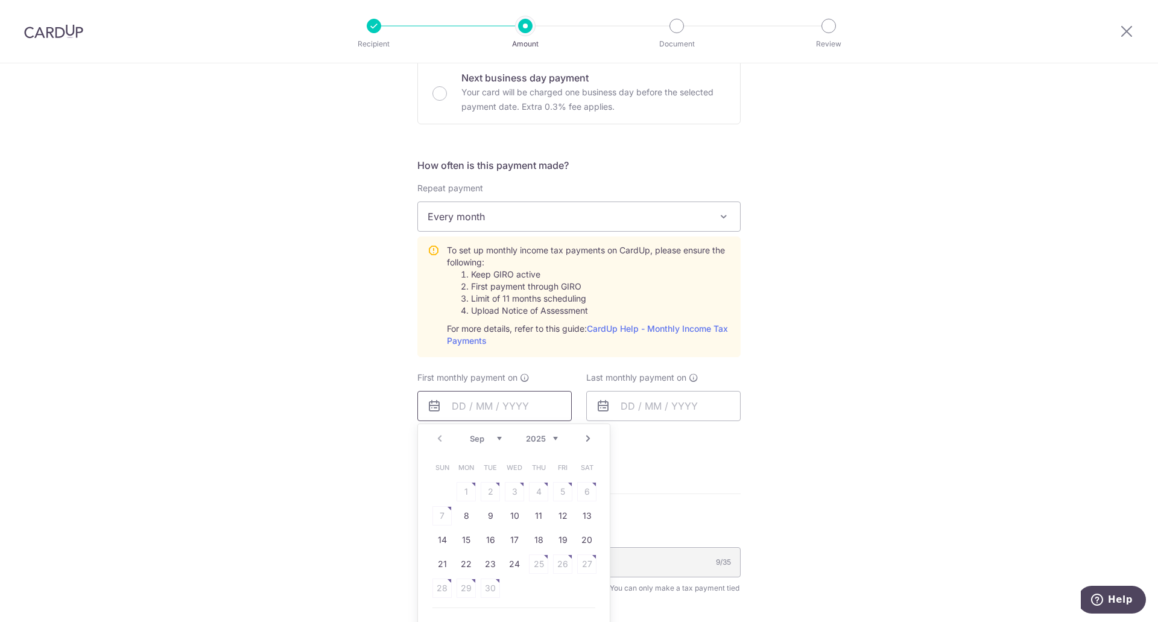
scroll to position [402, 0]
click at [515, 559] on link "24" at bounding box center [514, 562] width 19 height 19
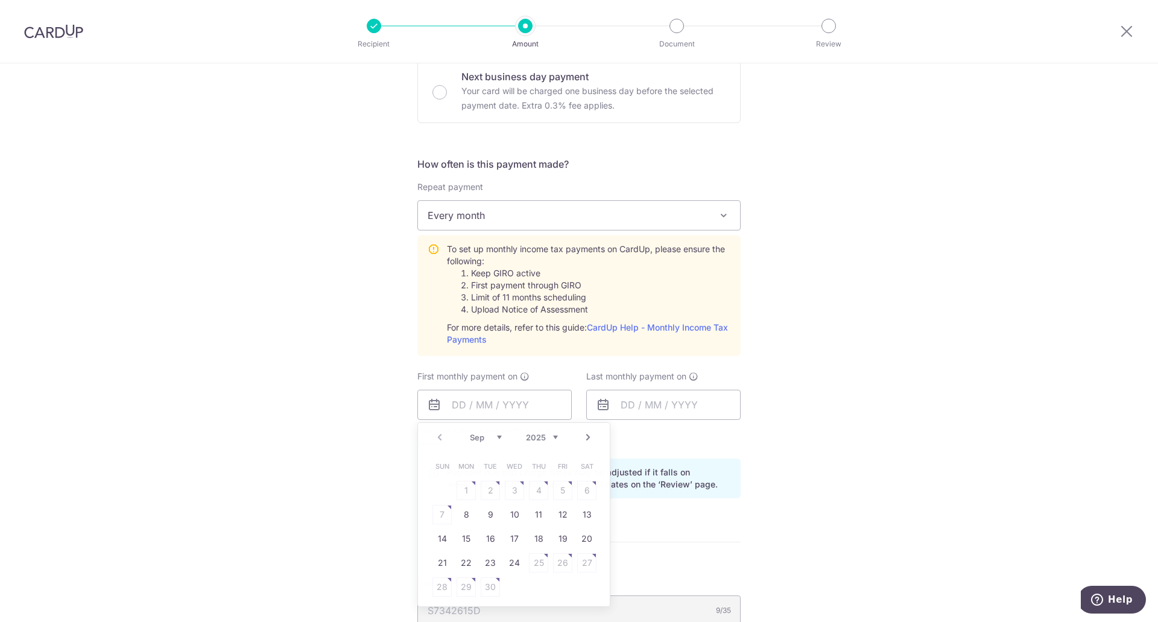
type input "[DATE]"
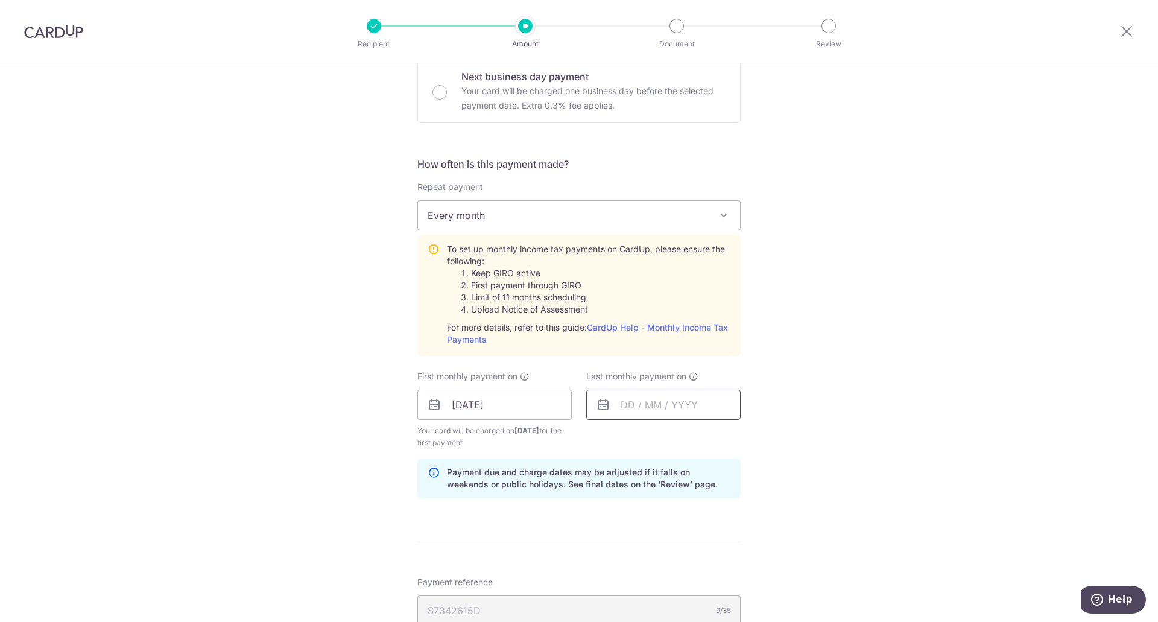
click at [649, 406] on input "text" at bounding box center [663, 405] width 154 height 30
click at [753, 437] on link "Next" at bounding box center [757, 437] width 14 height 14
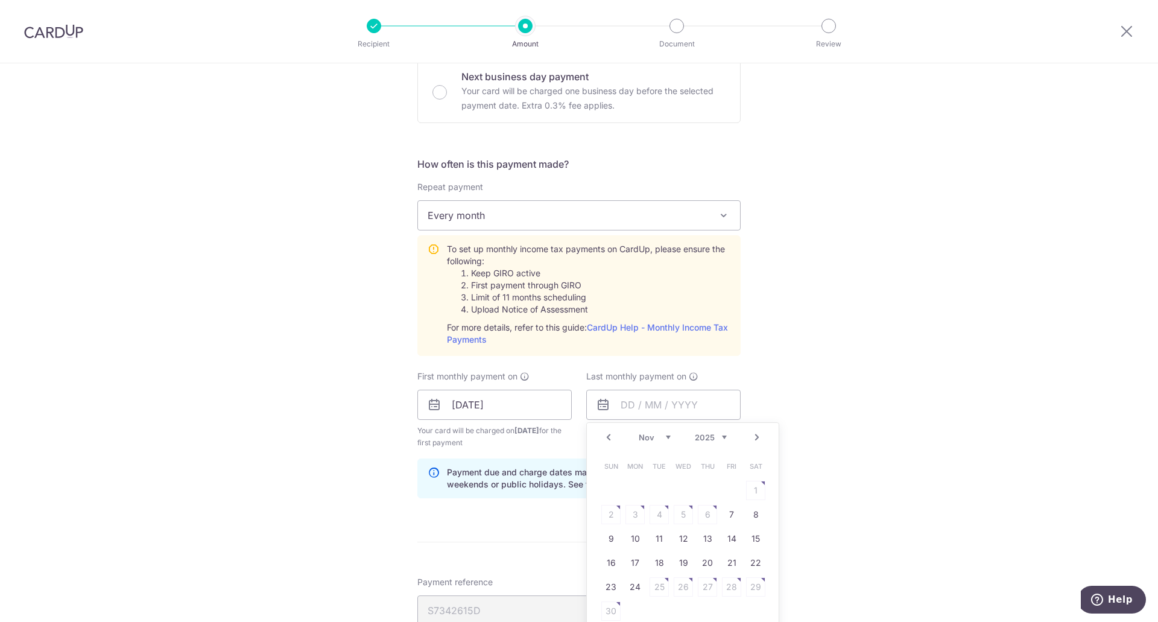
click at [753, 437] on link "Next" at bounding box center [757, 437] width 14 height 14
click at [712, 565] on link "25" at bounding box center [707, 562] width 19 height 19
type input "25/12/2025"
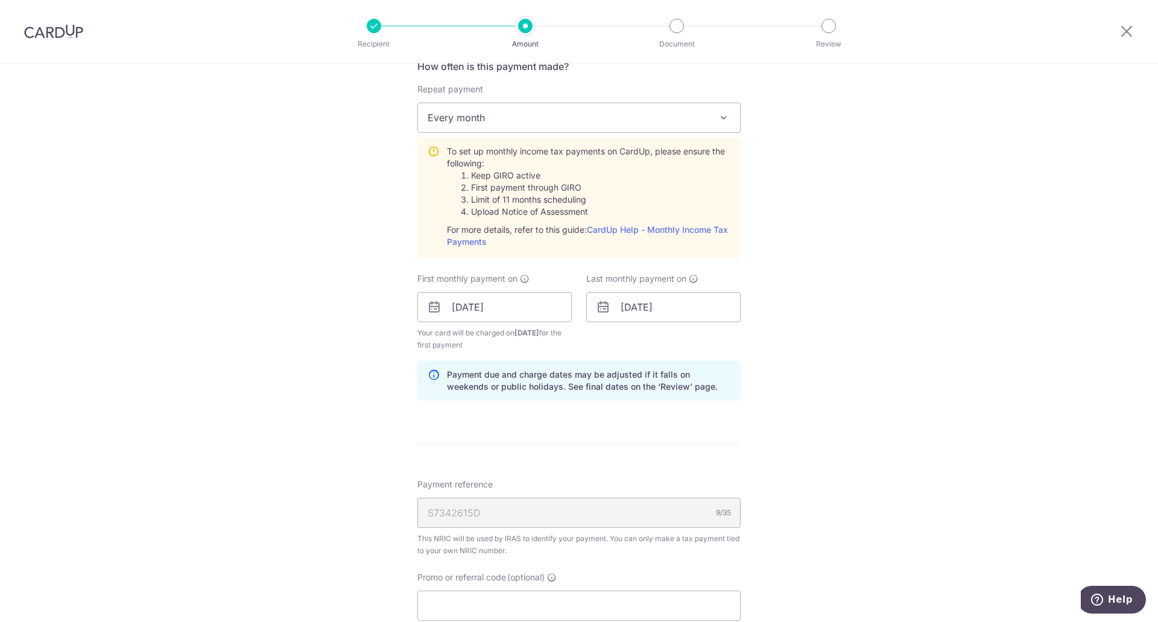
scroll to position [513, 0]
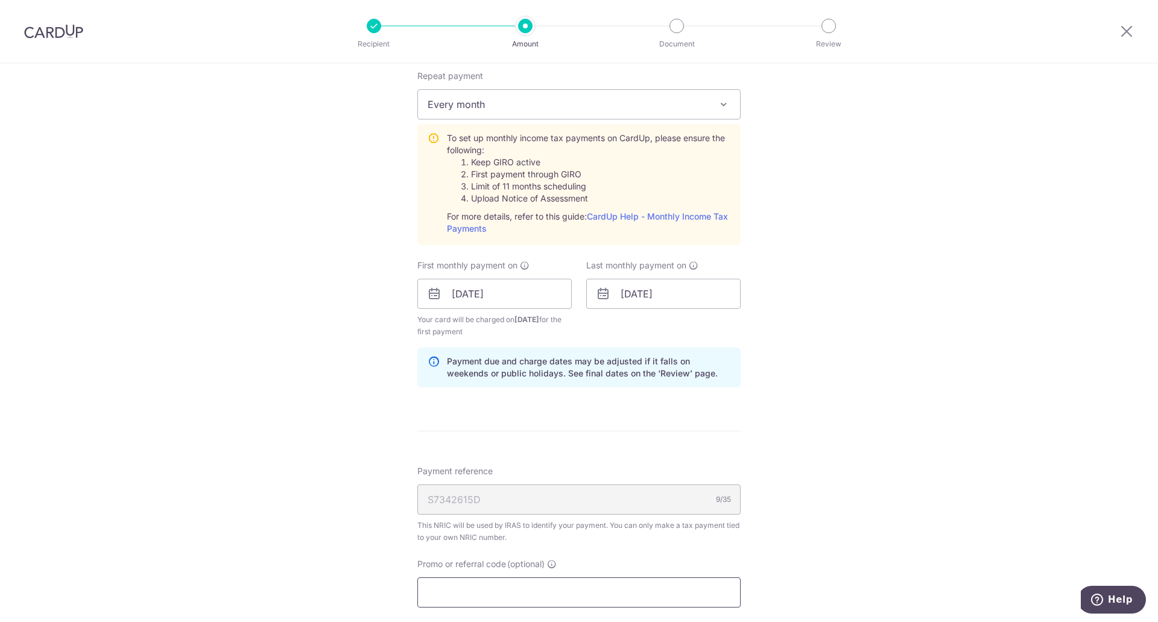
click at [616, 581] on input "Promo or referral code (optional)" at bounding box center [578, 592] width 323 height 30
paste input "REC185"
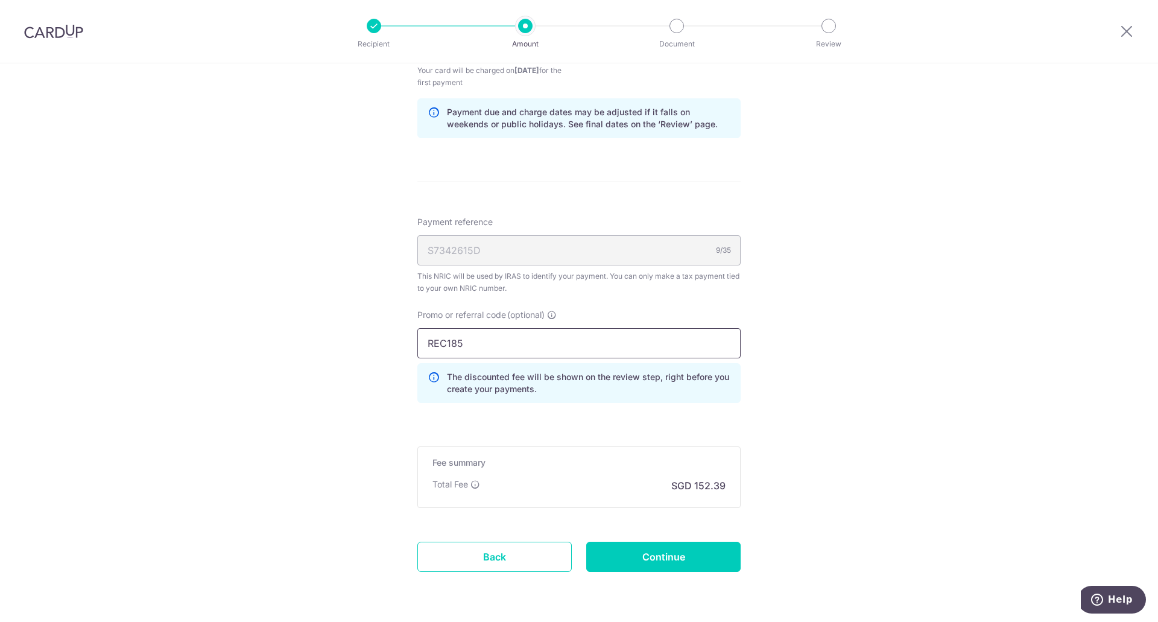
scroll to position [779, 0]
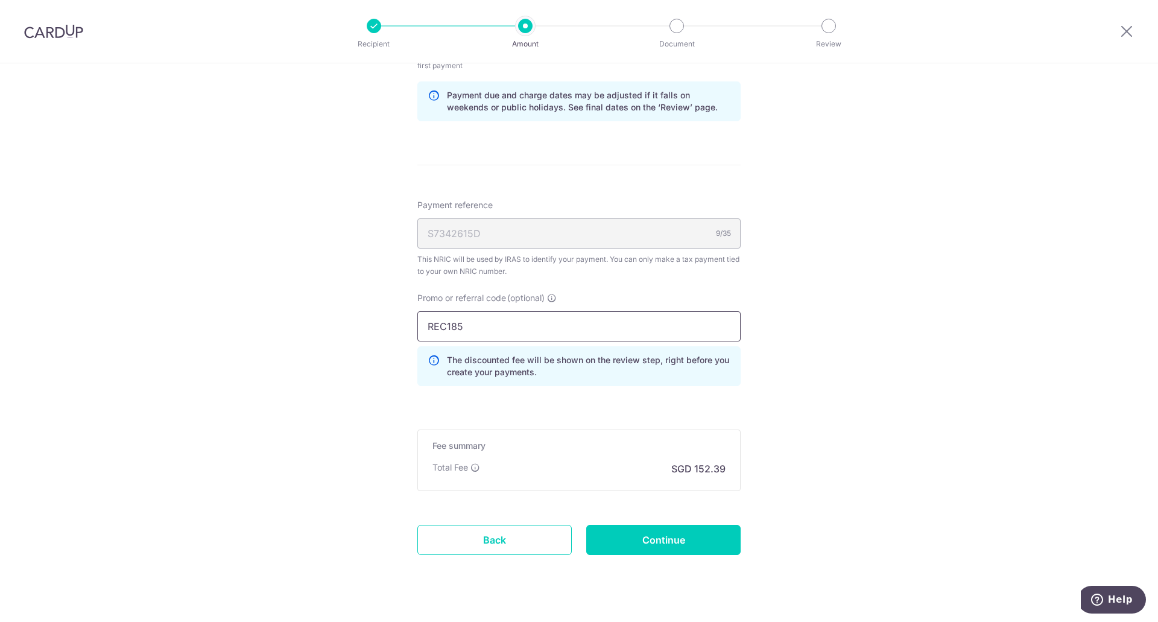
type input "REC185"
click at [713, 528] on input "Continue" at bounding box center [663, 540] width 154 height 30
type input "Create Schedule"
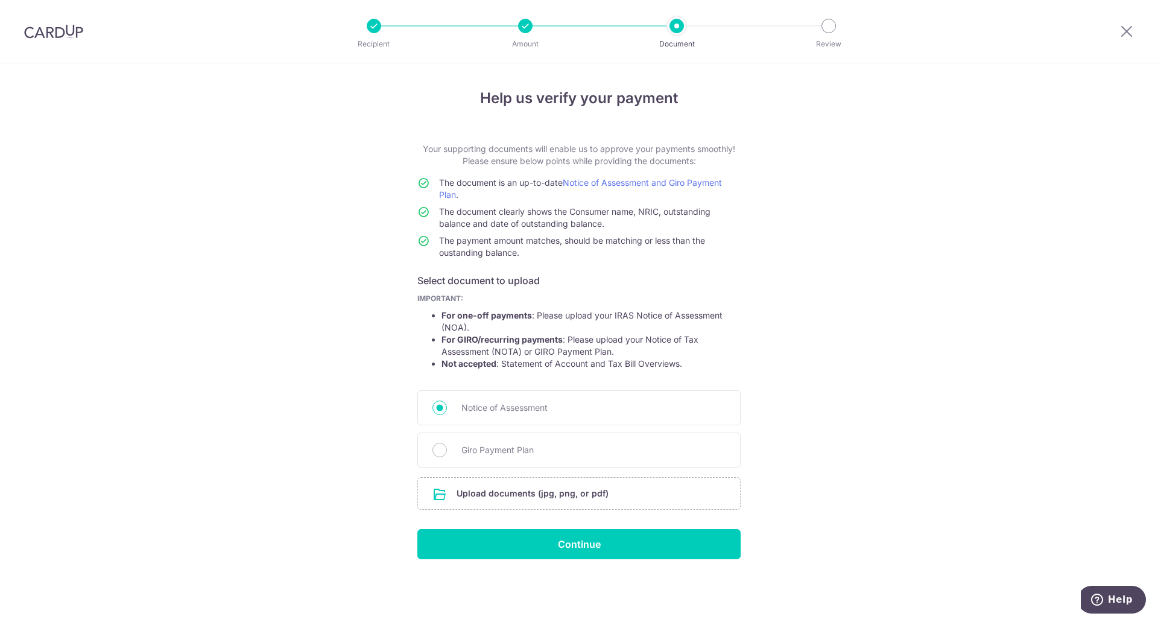
click at [557, 486] on input "file" at bounding box center [579, 493] width 322 height 31
click at [580, 499] on input "file" at bounding box center [579, 493] width 322 height 31
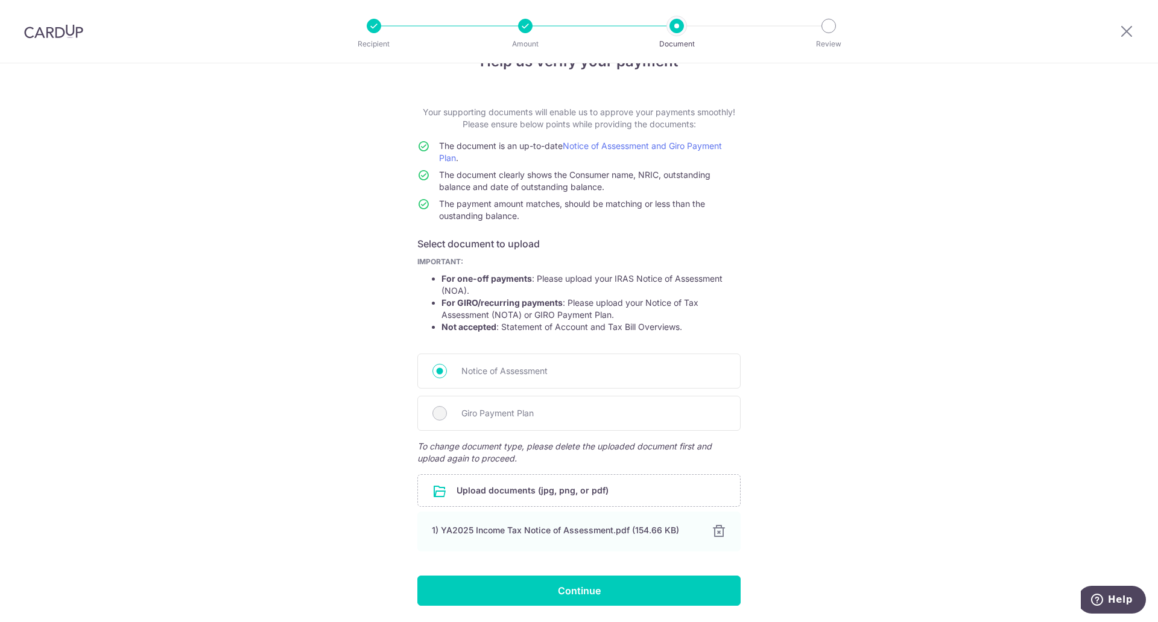
scroll to position [77, 0]
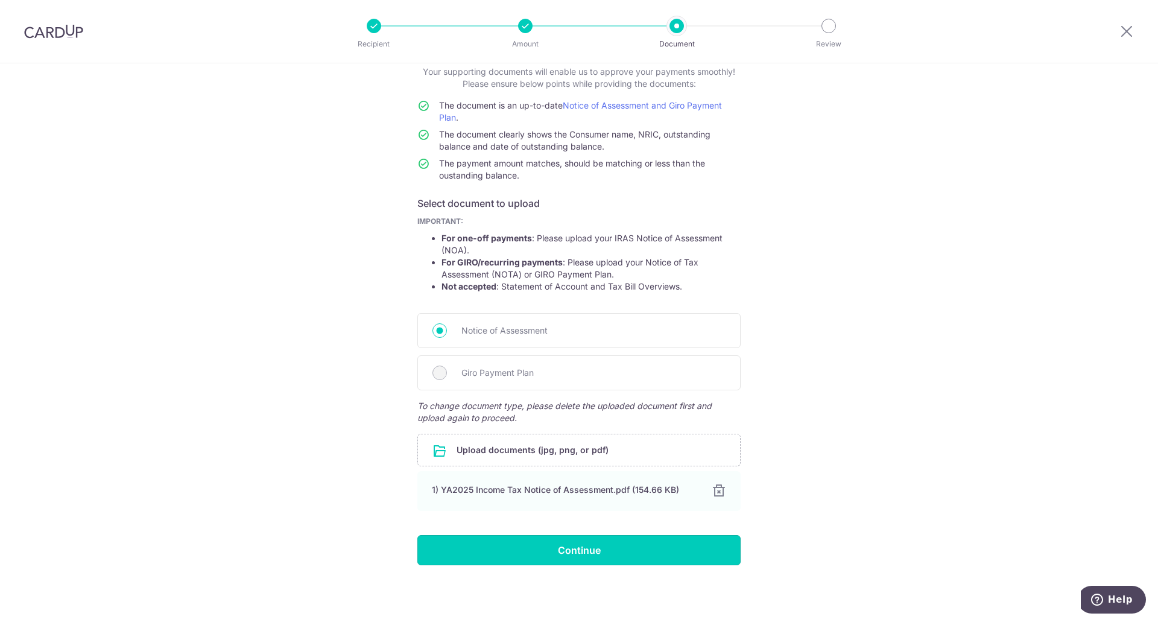
click at [613, 548] on input "Continue" at bounding box center [578, 550] width 323 height 30
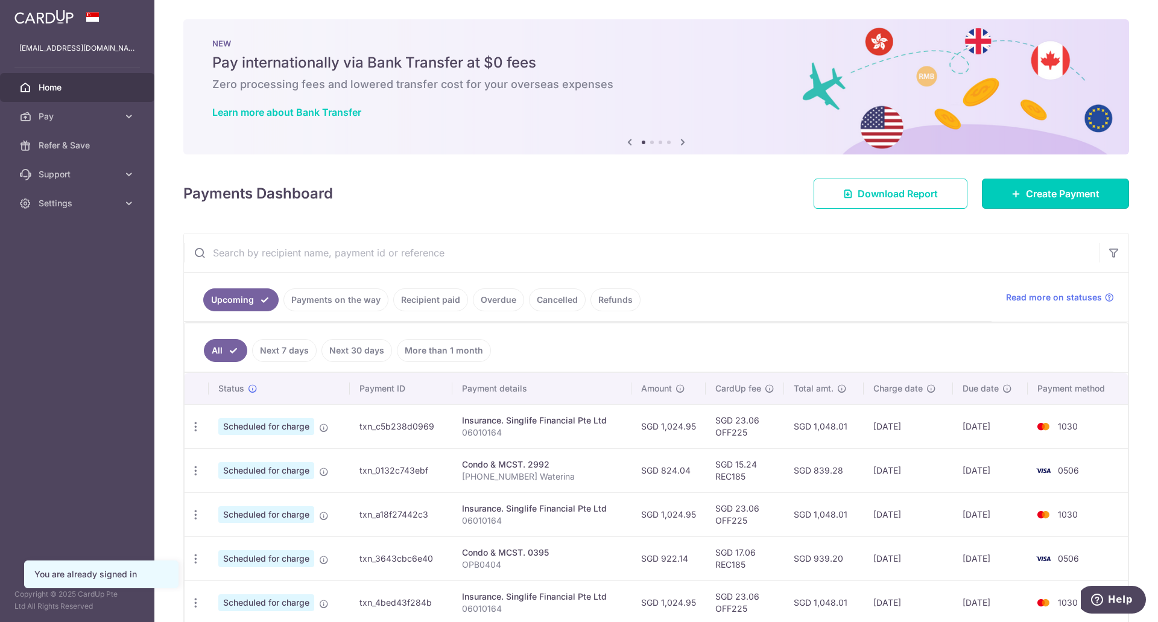
click at [993, 188] on link "Create Payment" at bounding box center [1055, 194] width 147 height 30
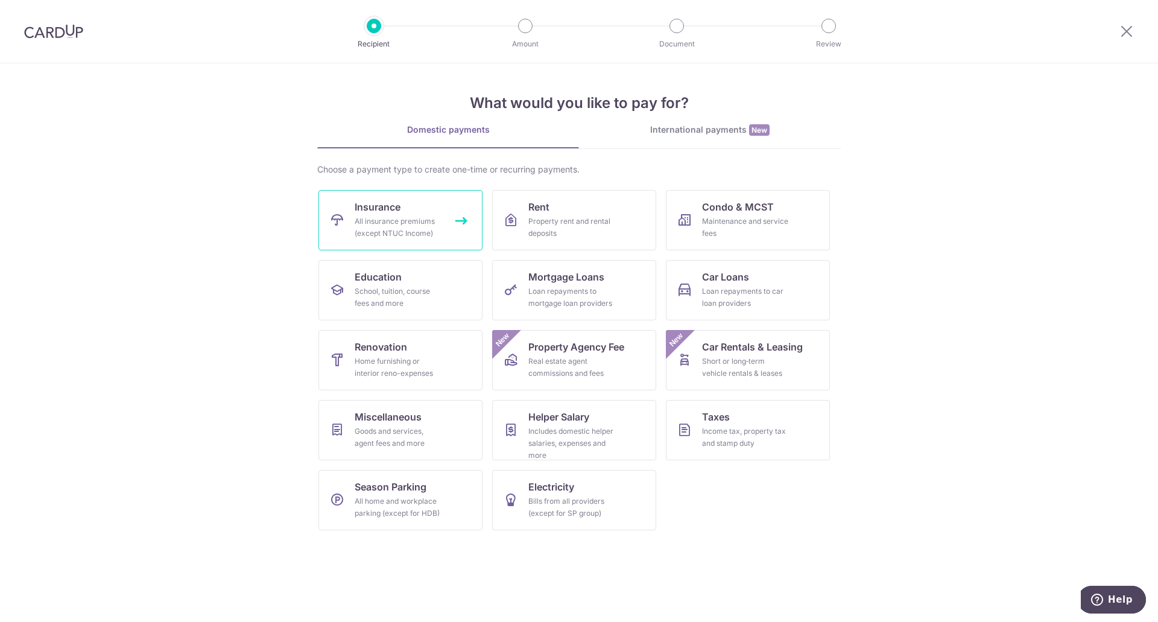
click at [413, 221] on div "All insurance premiums (except NTUC Income)" at bounding box center [398, 227] width 87 height 24
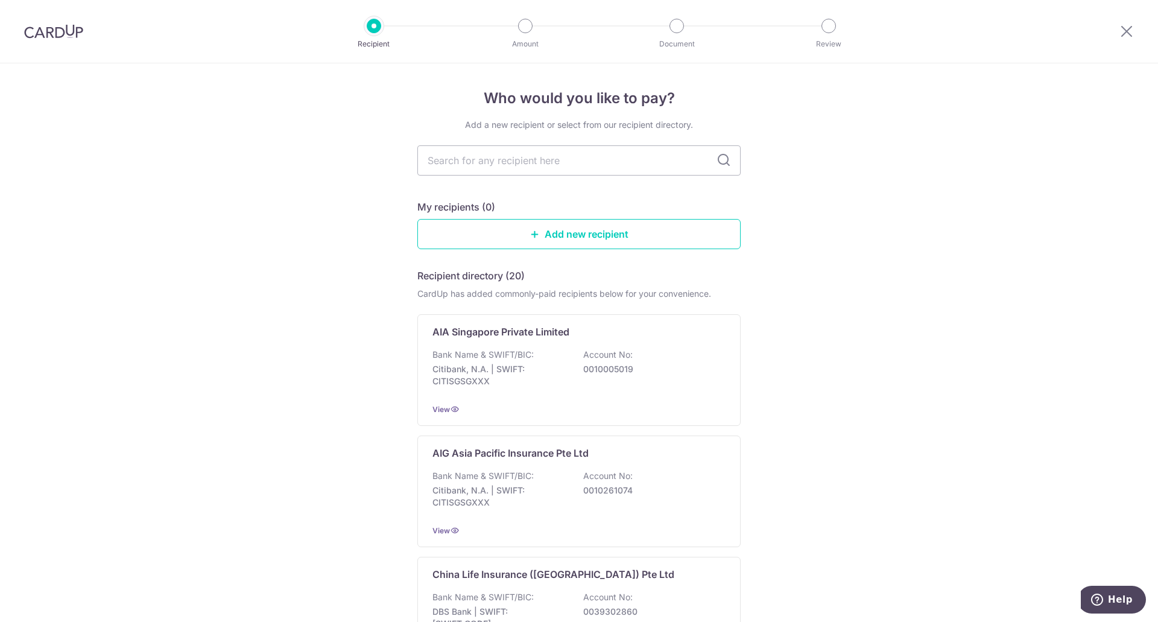
click at [532, 165] on input "text" at bounding box center [578, 160] width 323 height 30
type input "singlife"
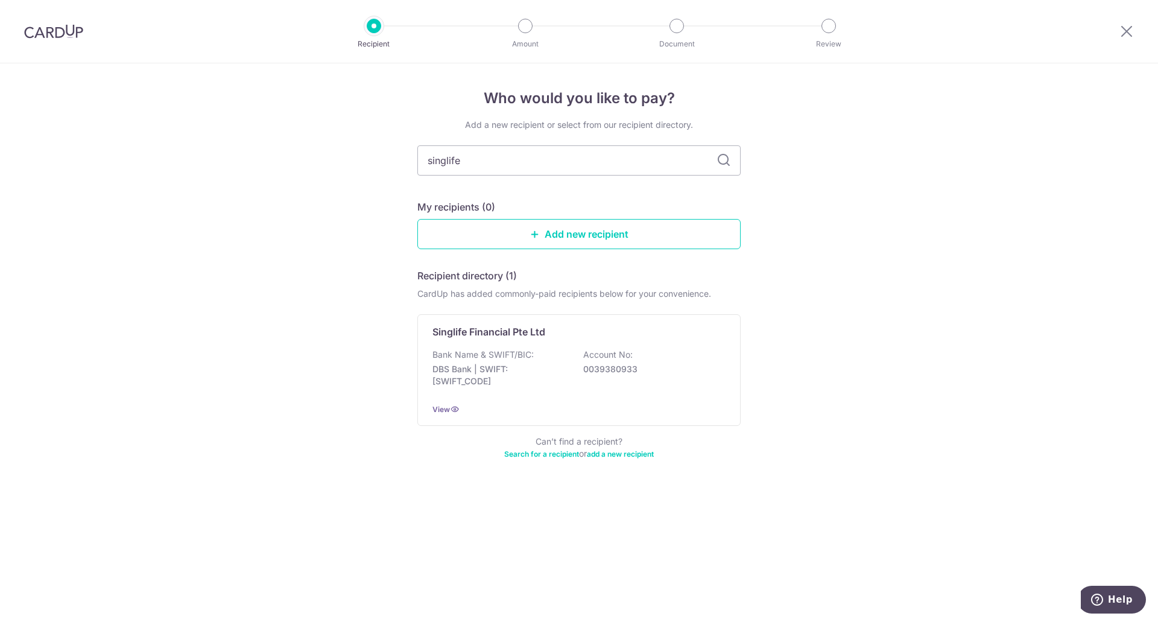
click at [527, 353] on p "Bank Name & SWIFT/BIC:" at bounding box center [482, 355] width 101 height 12
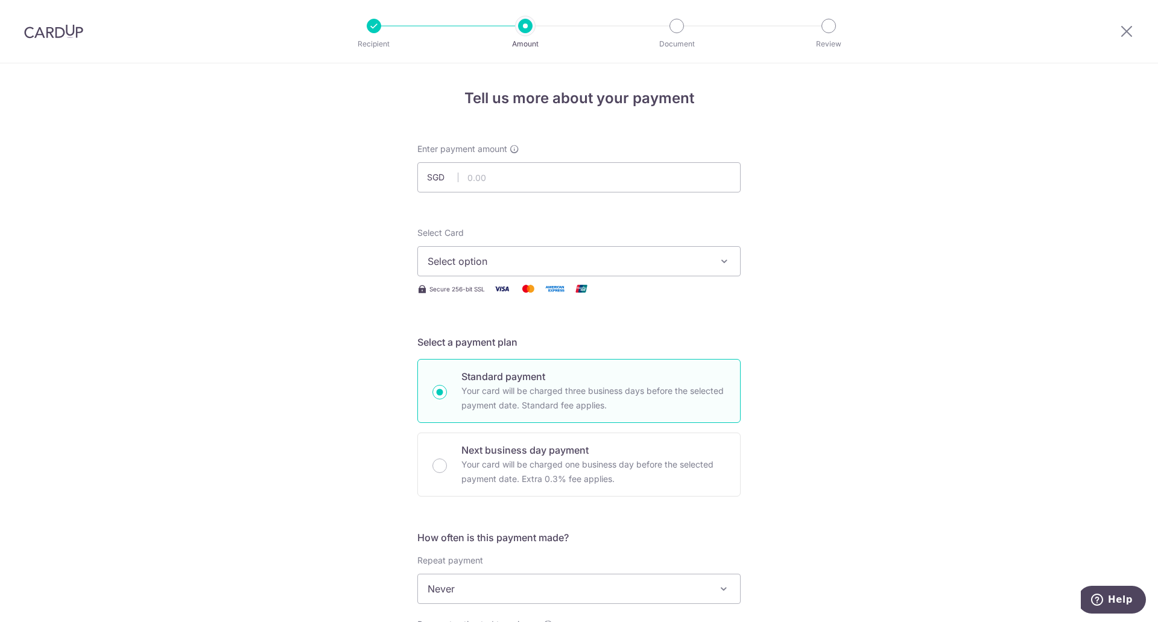
click at [577, 253] on button "Select option" at bounding box center [578, 261] width 323 height 30
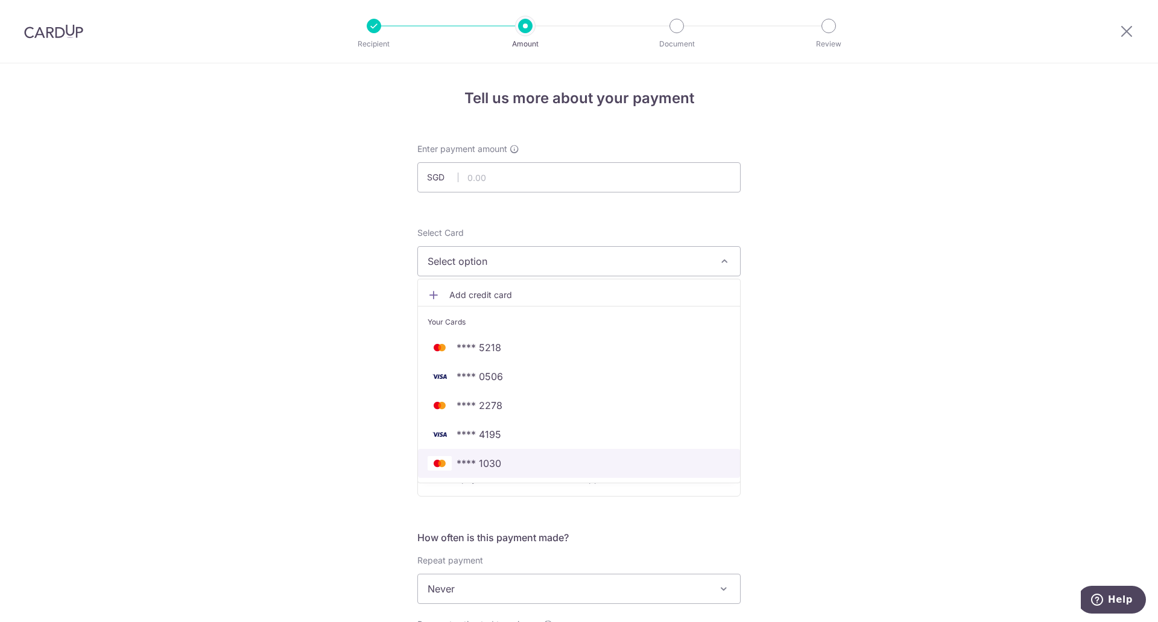
drag, startPoint x: 500, startPoint y: 468, endPoint x: 545, endPoint y: 168, distance: 303.8
click at [500, 468] on span "**** 1030" at bounding box center [579, 463] width 303 height 14
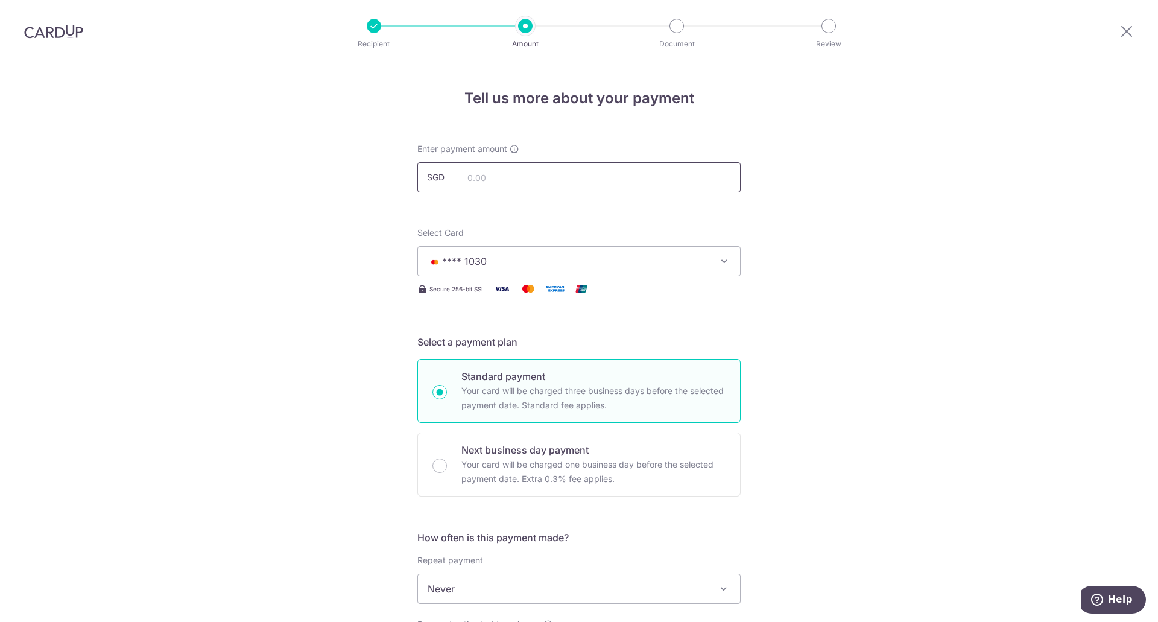
click at [537, 180] on input "text" at bounding box center [578, 177] width 323 height 30
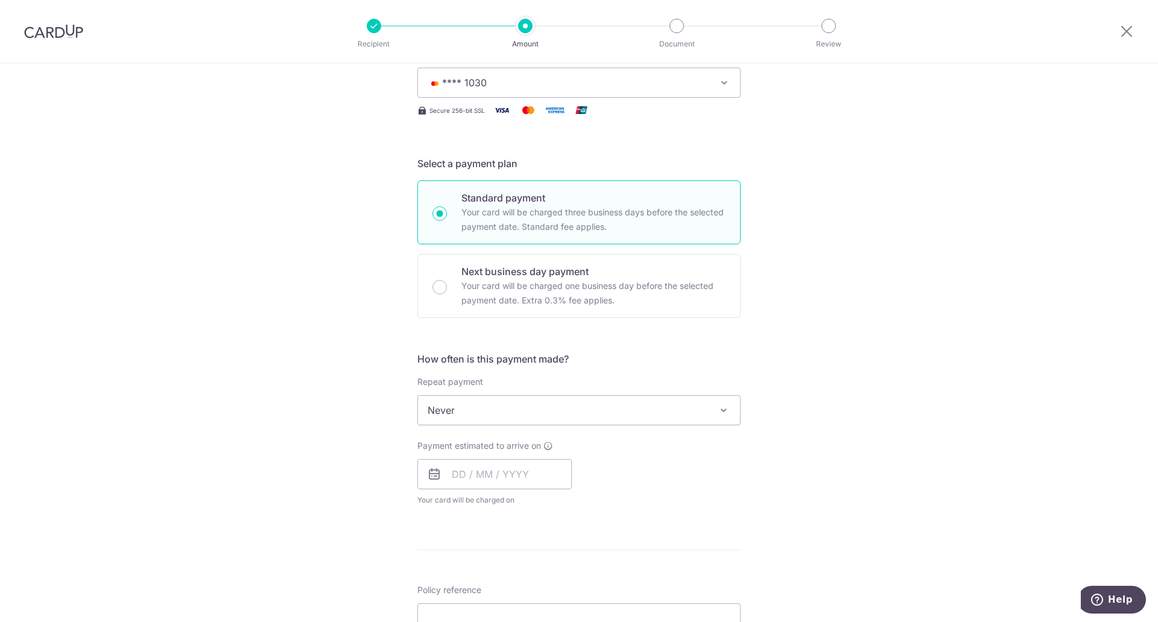
scroll to position [179, 0]
click at [604, 429] on div "How often is this payment made? Repeat payment Never Every week Every month Eve…" at bounding box center [578, 433] width 323 height 164
type input "1,024.95"
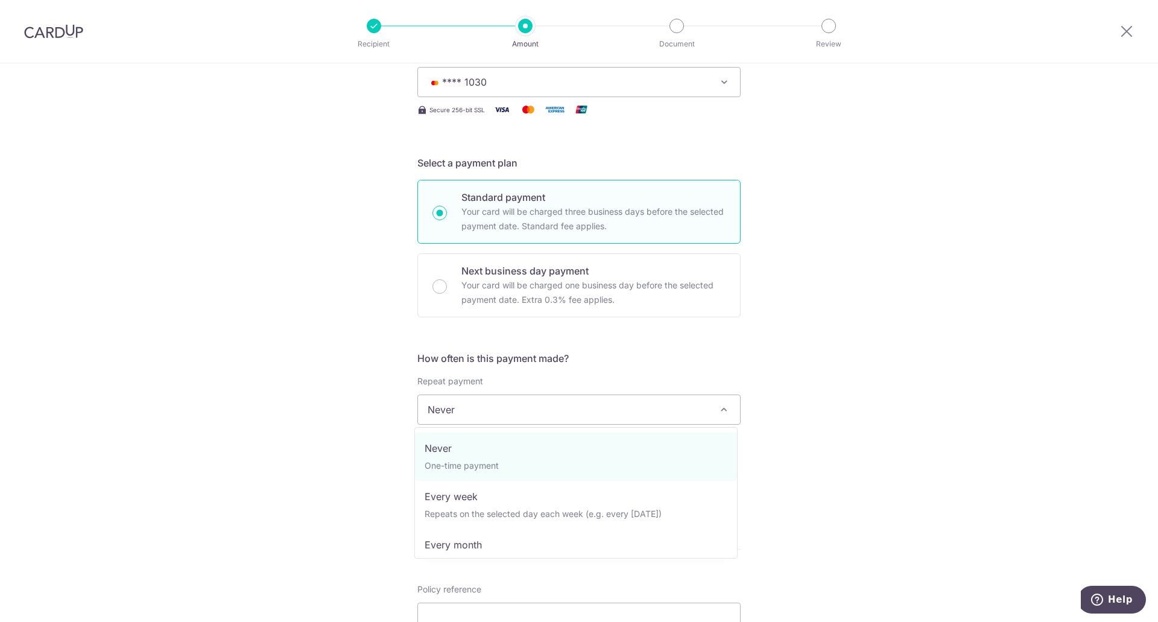
click at [609, 420] on span "Never" at bounding box center [579, 409] width 322 height 29
select select "3"
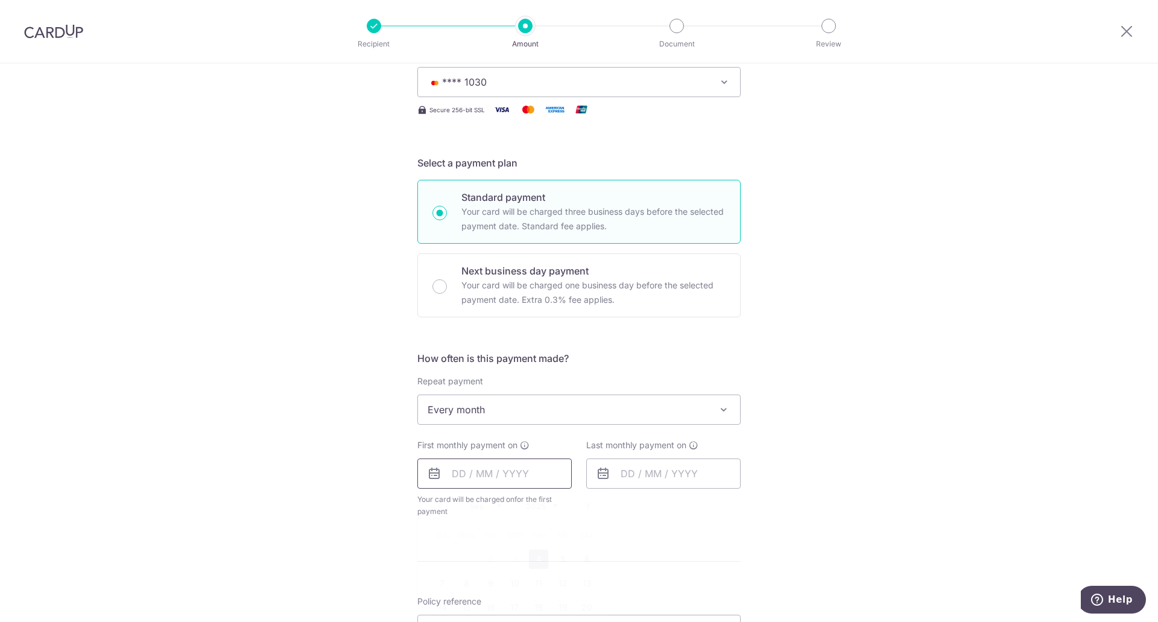
click at [515, 480] on input "text" at bounding box center [494, 473] width 154 height 30
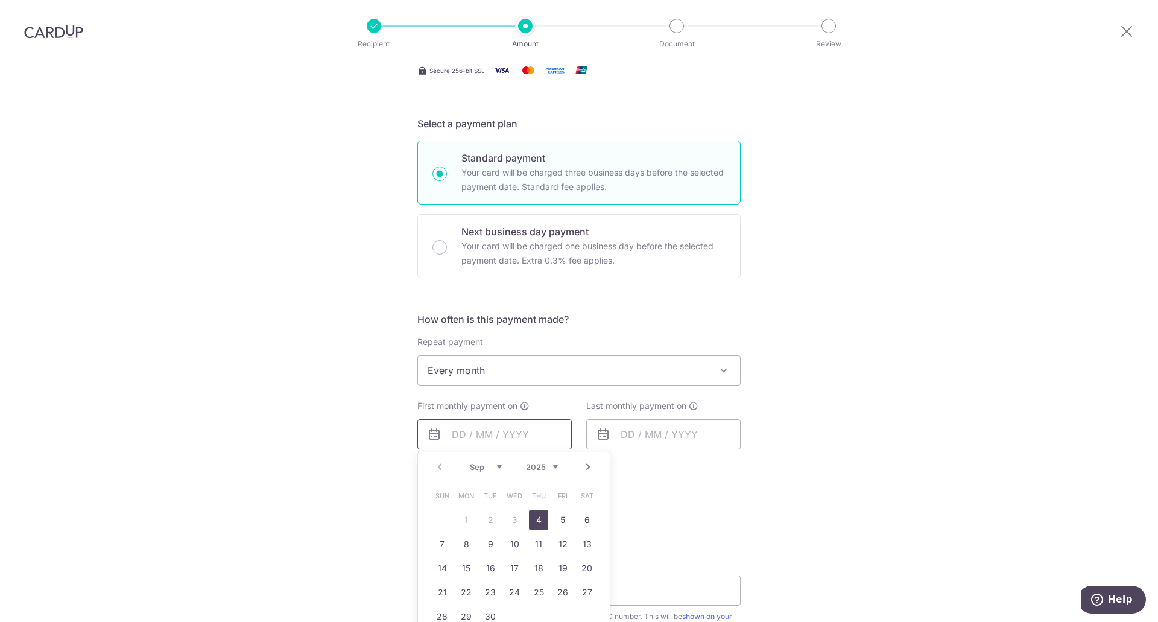
scroll to position [238, 0]
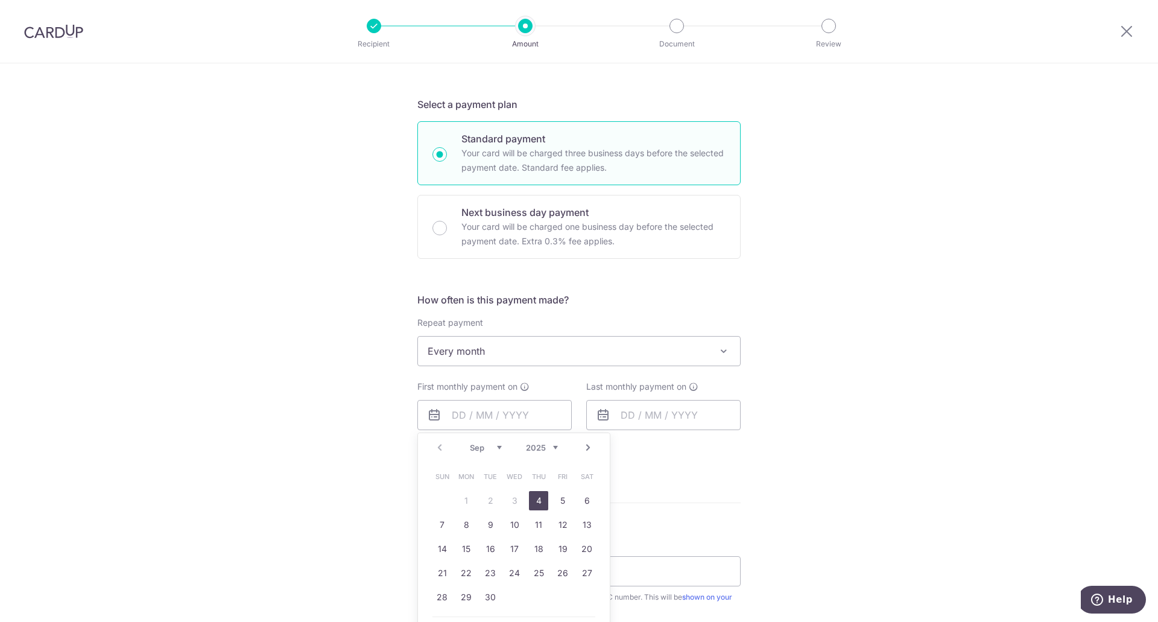
click at [534, 502] on link "4" at bounding box center [538, 500] width 19 height 19
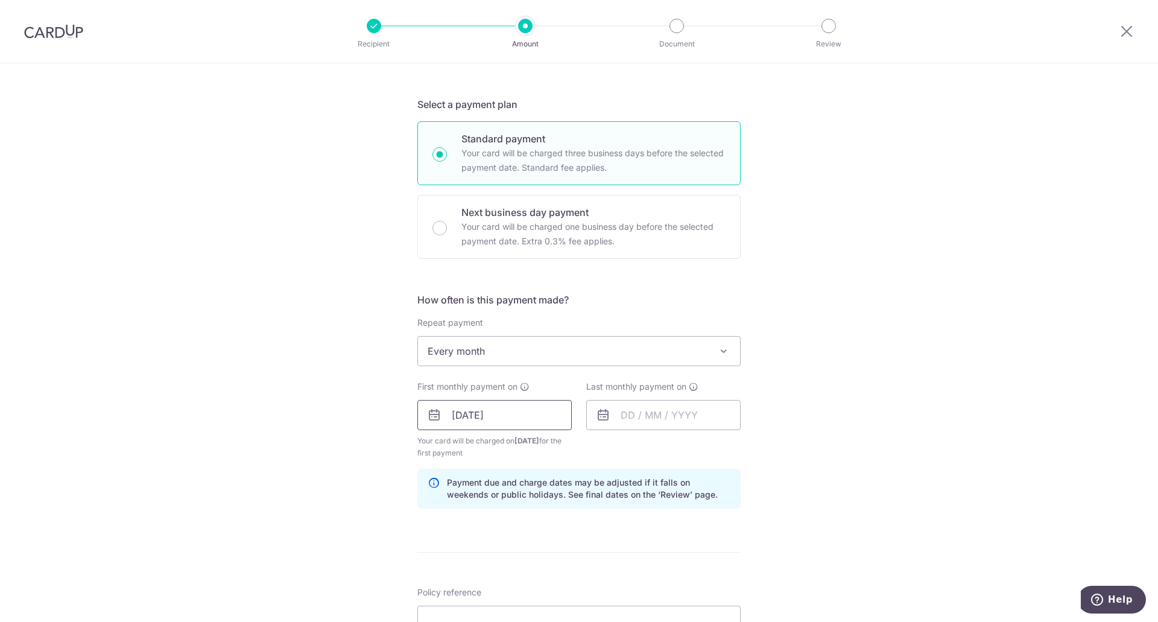
click at [528, 404] on input "04/09/2025" at bounding box center [494, 415] width 154 height 30
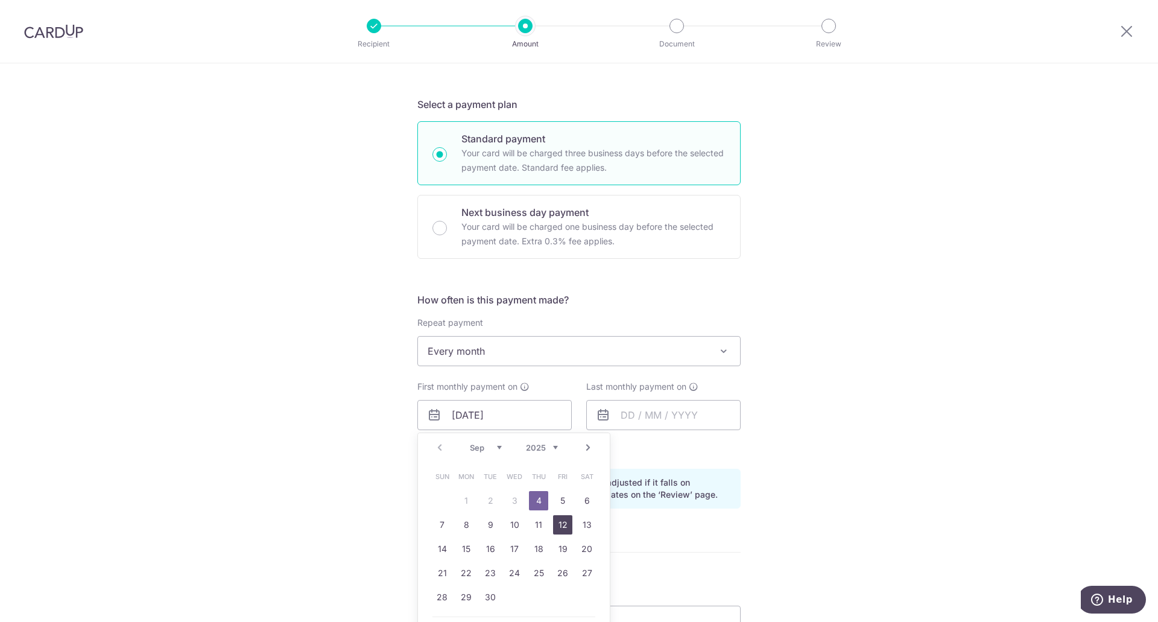
click at [562, 525] on link "12" at bounding box center [562, 524] width 19 height 19
type input "12/09/2025"
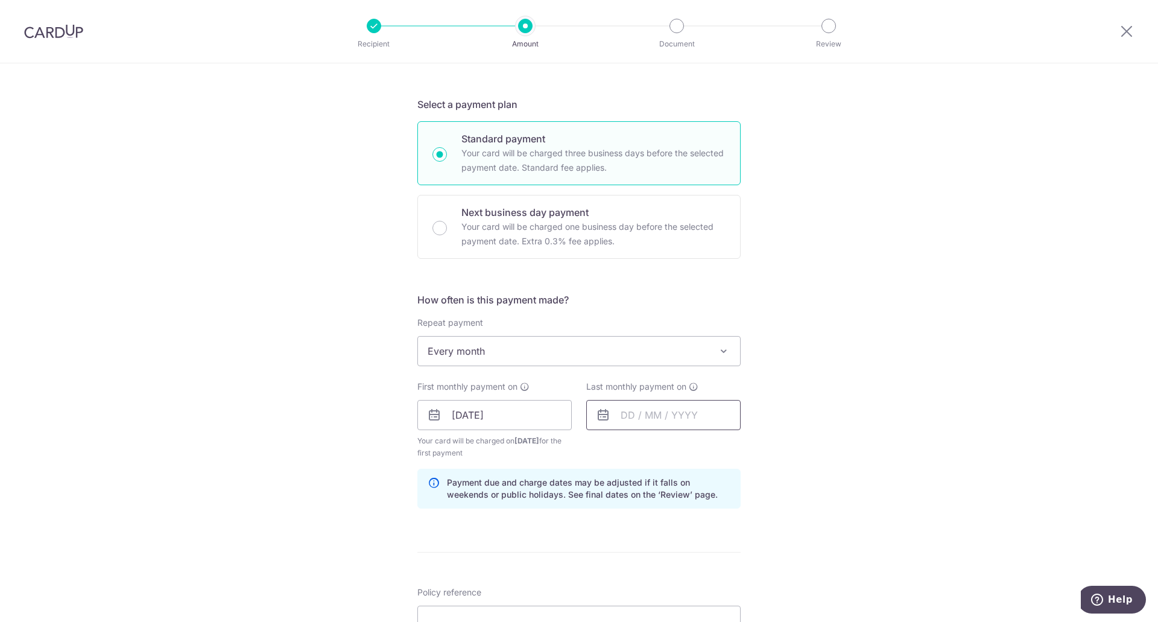
click at [659, 415] on input "text" at bounding box center [663, 415] width 154 height 30
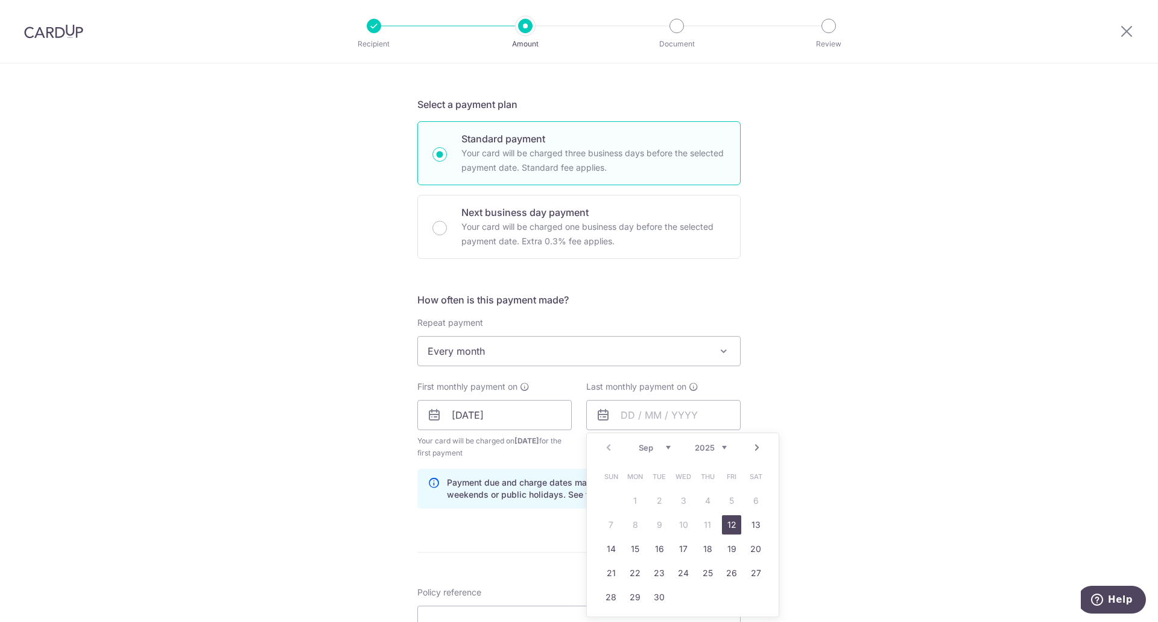
click at [756, 452] on link "Next" at bounding box center [757, 447] width 14 height 14
click at [605, 446] on link "Prev" at bounding box center [608, 447] width 14 height 14
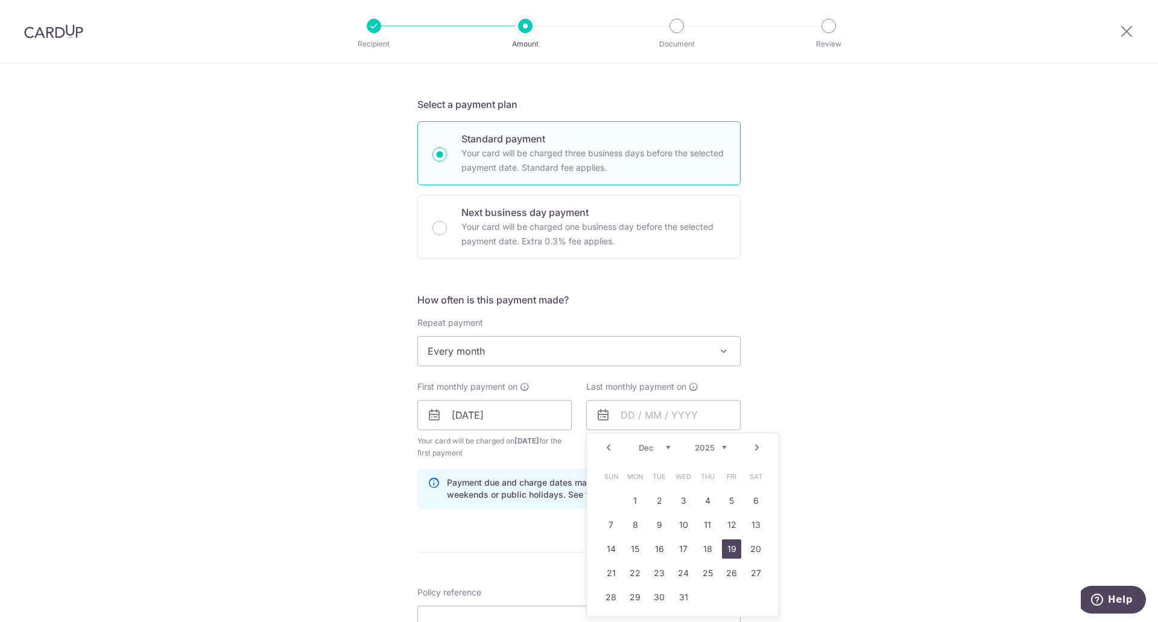
click at [729, 553] on link "19" at bounding box center [731, 548] width 19 height 19
type input "19/12/2025"
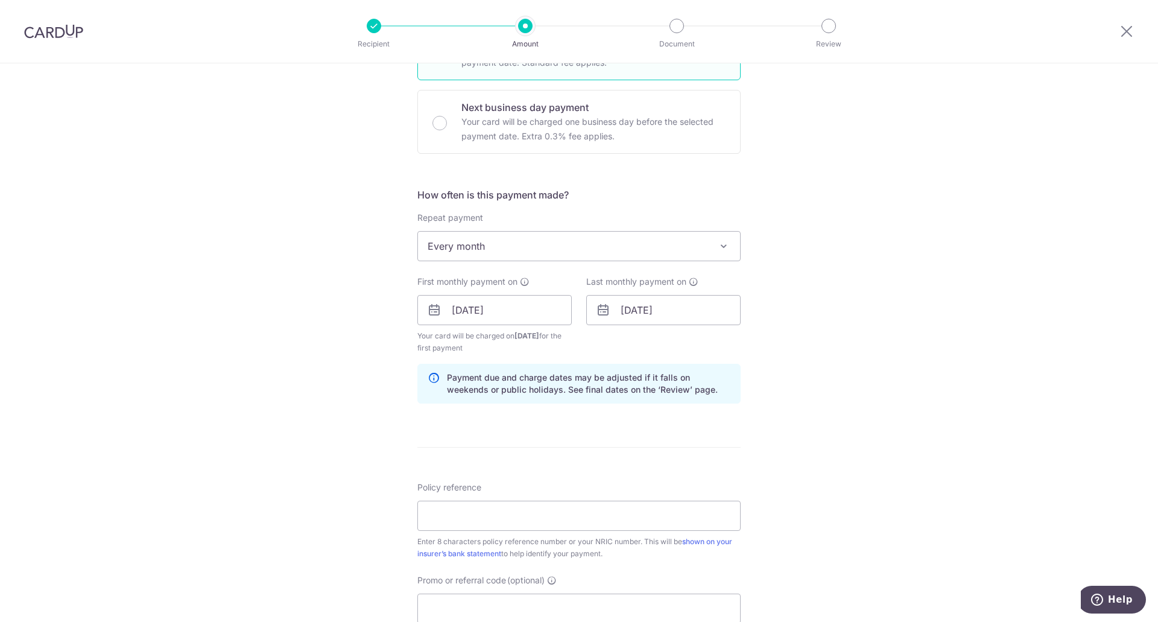
scroll to position [357, 0]
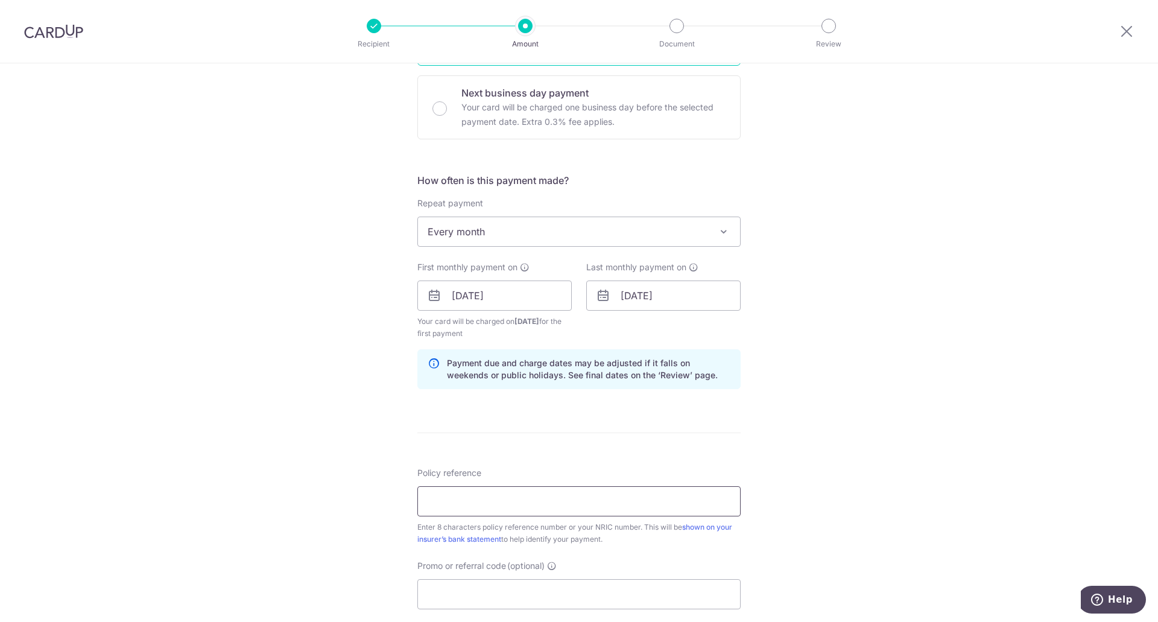
click at [623, 502] on input "Policy reference" at bounding box center [578, 501] width 323 height 30
type input "06010164"
click at [486, 600] on input "Promo or referral code (optional)" at bounding box center [578, 594] width 323 height 30
drag, startPoint x: 461, startPoint y: 594, endPoint x: 397, endPoint y: 594, distance: 63.3
click at [397, 594] on div "Tell us more about your payment Enter payment amount SGD 1,024.95 1024.95 Selec…" at bounding box center [579, 309] width 1158 height 1207
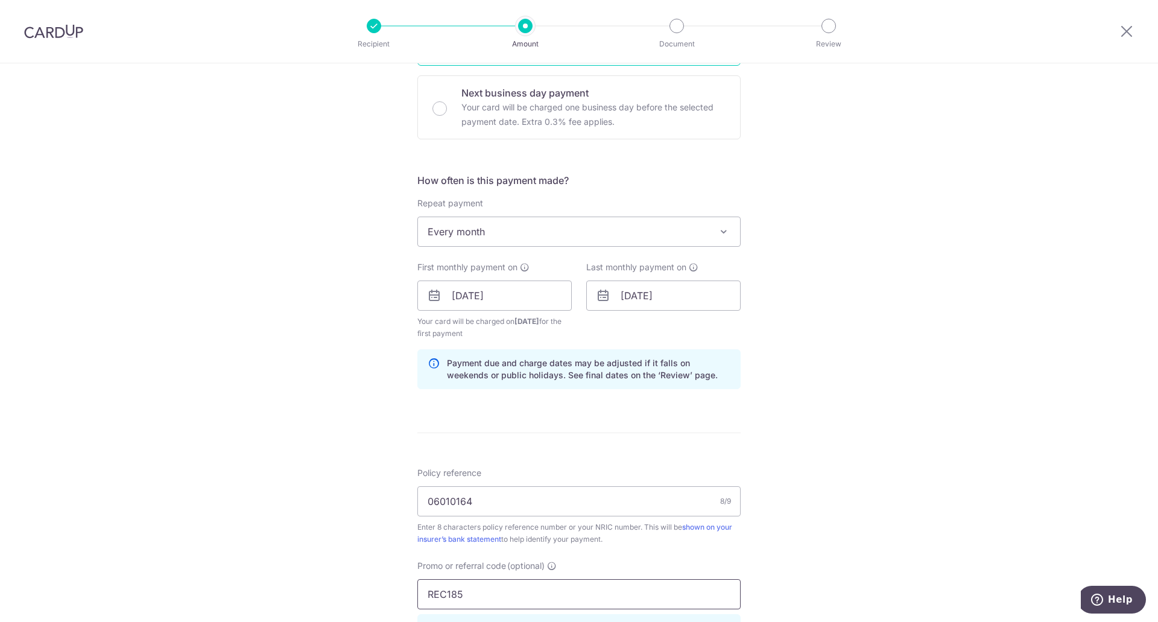
paste input "OFF22"
type input "OFF225"
click at [504, 506] on input "06010164" at bounding box center [578, 501] width 323 height 30
click at [498, 507] on input "06010164" at bounding box center [578, 501] width 323 height 30
drag, startPoint x: 498, startPoint y: 507, endPoint x: 375, endPoint y: 501, distance: 123.8
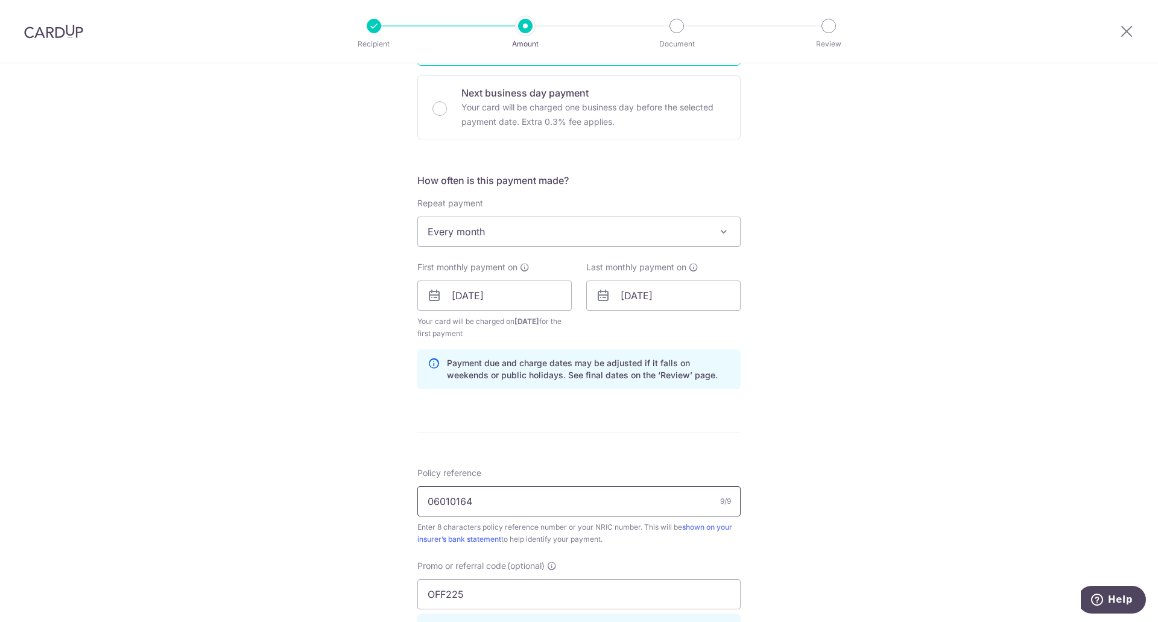
click at [375, 501] on div "Tell us more about your payment Enter payment amount SGD 1,024.95 1024.95 Selec…" at bounding box center [579, 309] width 1158 height 1207
paste input "'06010164"
click at [426, 502] on input "'06010164" at bounding box center [578, 501] width 323 height 30
type input "06010164"
click at [678, 501] on input "06010164" at bounding box center [578, 501] width 323 height 30
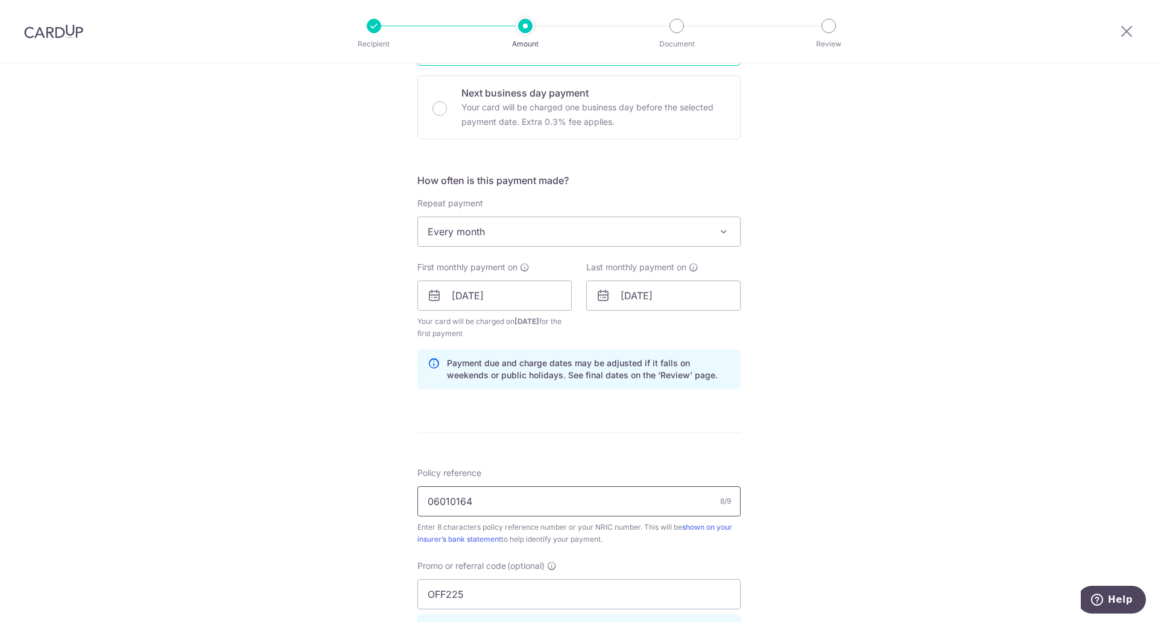
click at [678, 501] on input "06010164" at bounding box center [578, 501] width 323 height 30
click at [790, 510] on div "Tell us more about your payment Enter payment amount SGD 1,024.95 1024.95 Selec…" at bounding box center [579, 309] width 1158 height 1207
click at [823, 360] on div "Tell us more about your payment Enter payment amount SGD 1,024.95 1024.95 Selec…" at bounding box center [579, 309] width 1158 height 1207
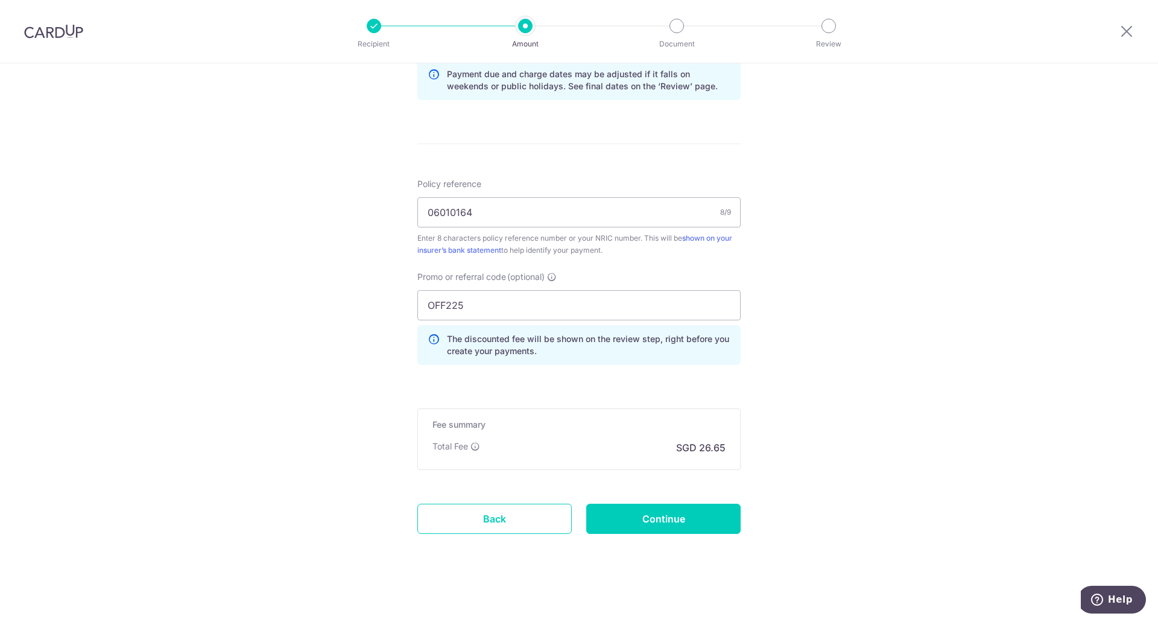
scroll to position [648, 0]
click at [676, 526] on input "Continue" at bounding box center [663, 516] width 154 height 30
type input "Create Schedule"
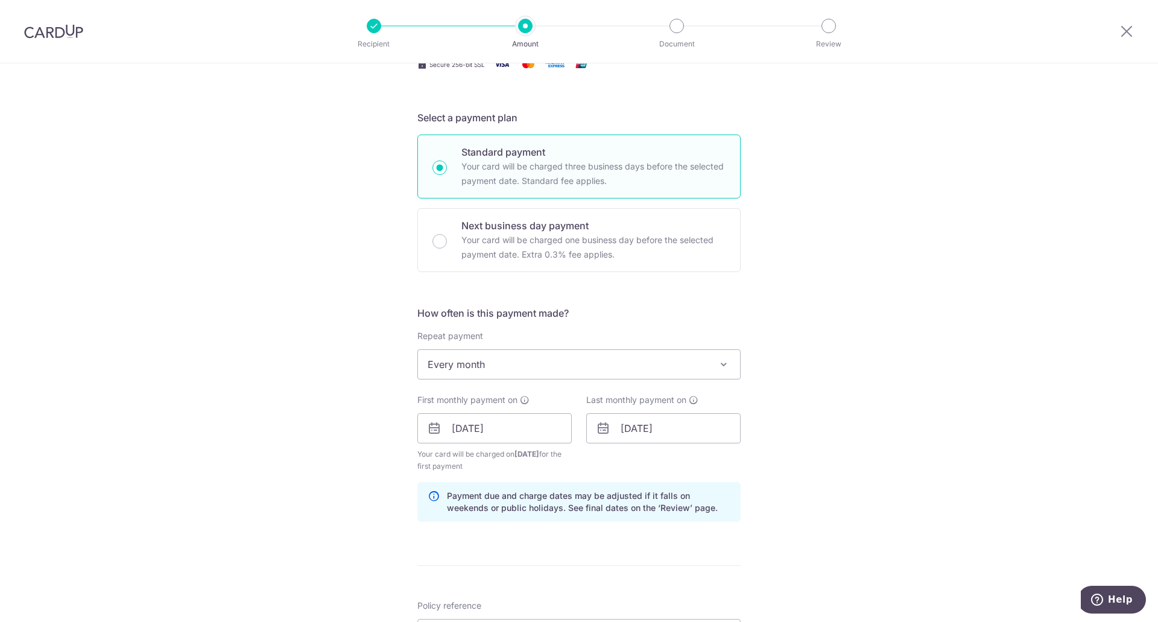
scroll to position [215, 0]
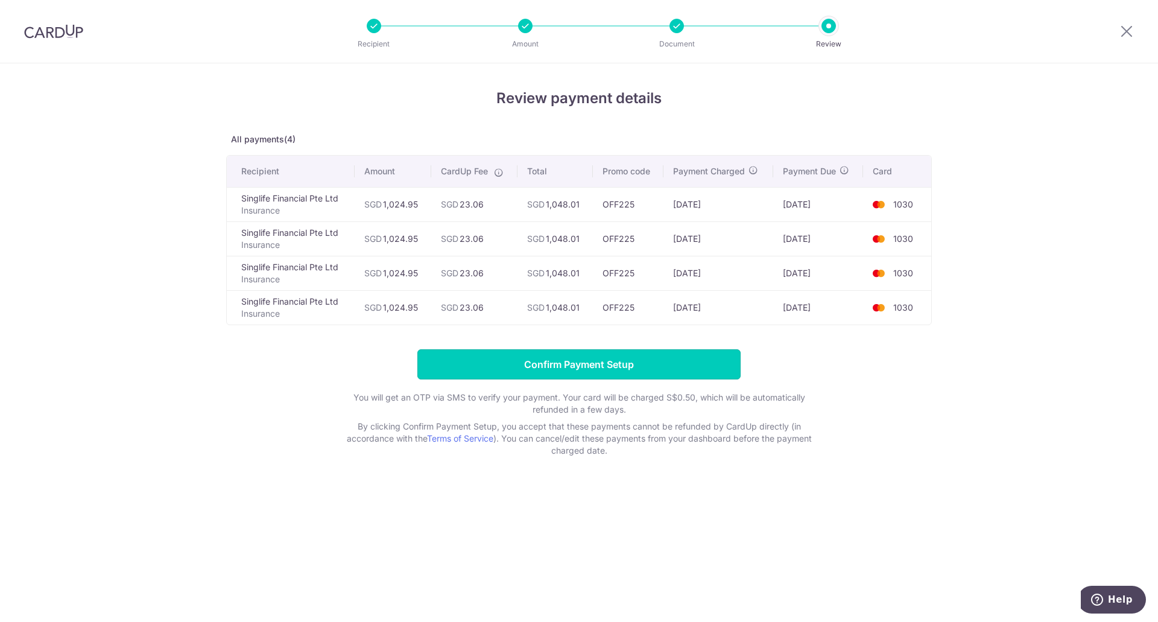
click at [627, 358] on input "Confirm Payment Setup" at bounding box center [578, 364] width 323 height 30
